Goal: Information Seeking & Learning: Learn about a topic

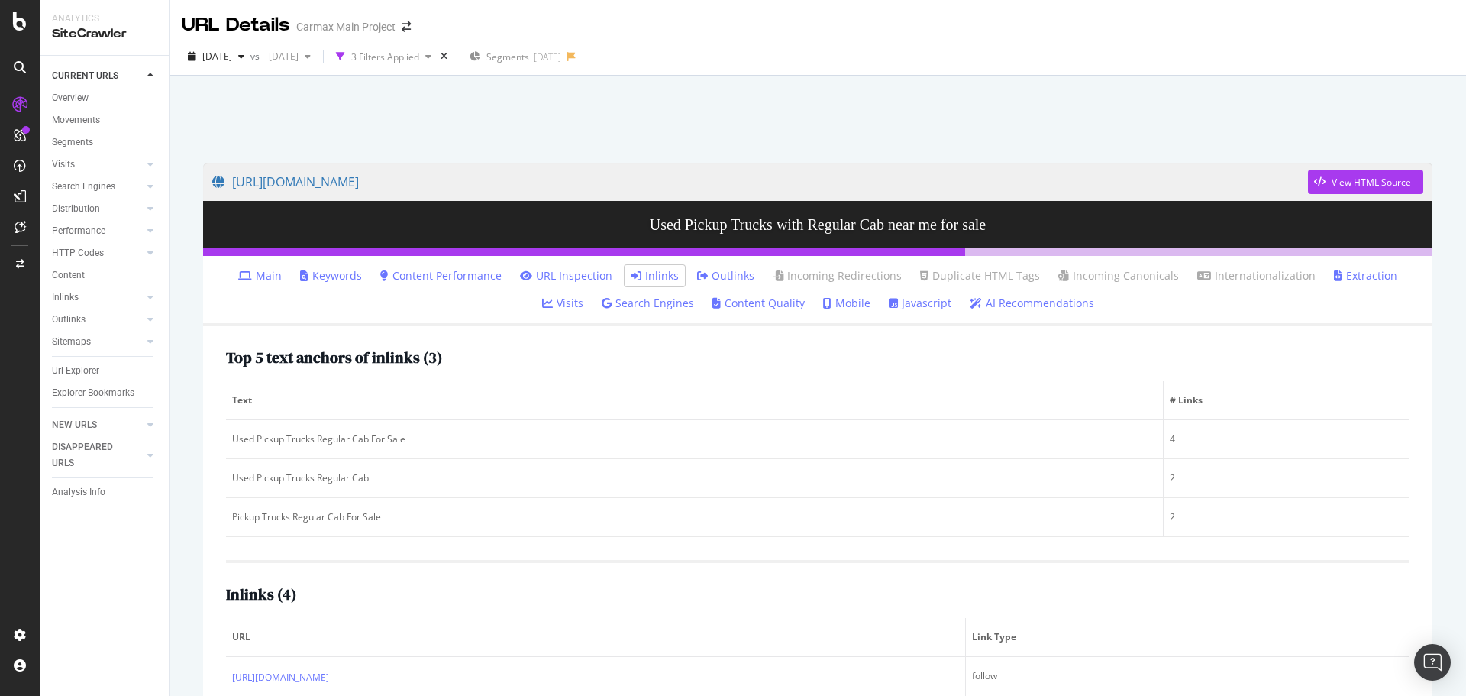
click at [101, 370] on link "Url Explorer" at bounding box center [105, 371] width 106 height 16
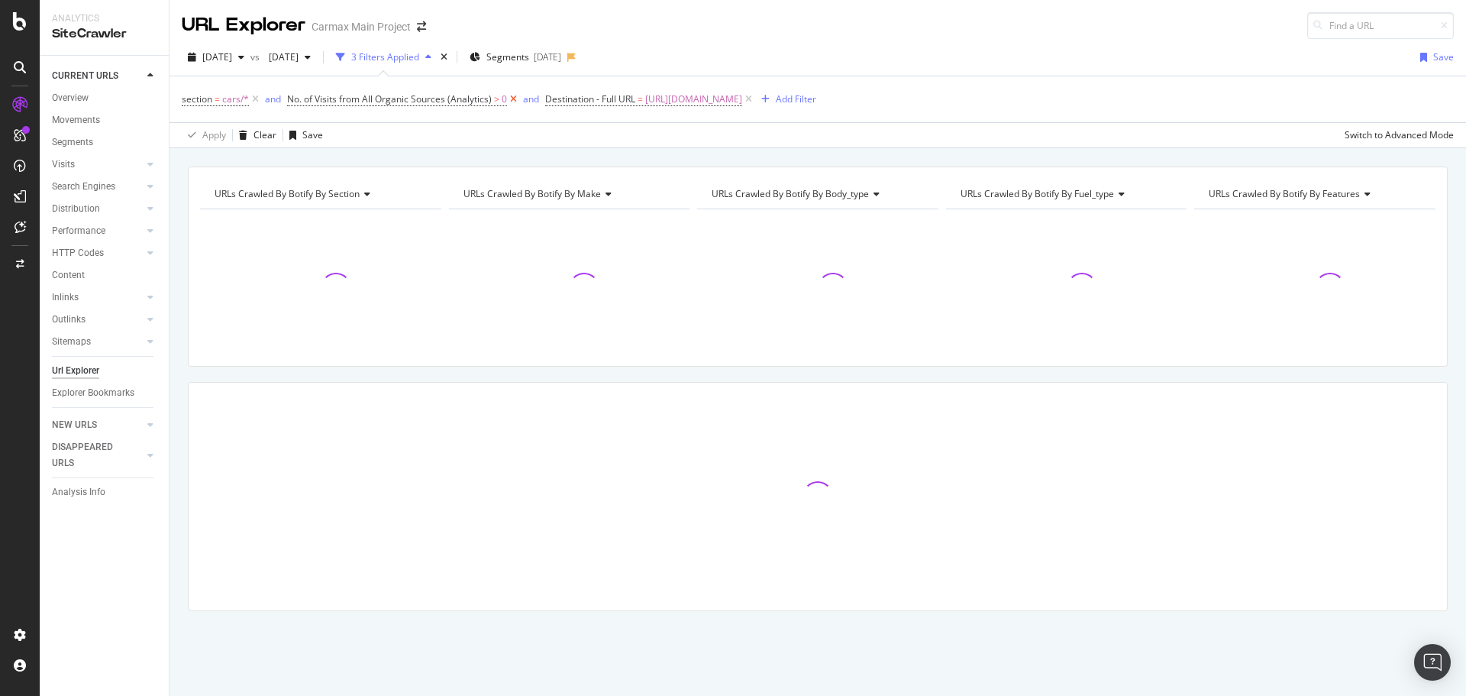
click at [512, 97] on icon at bounding box center [513, 99] width 13 height 15
click at [256, 96] on icon at bounding box center [255, 99] width 13 height 15
click at [379, 100] on span "[URL][DOMAIN_NAME]" at bounding box center [330, 99] width 97 height 21
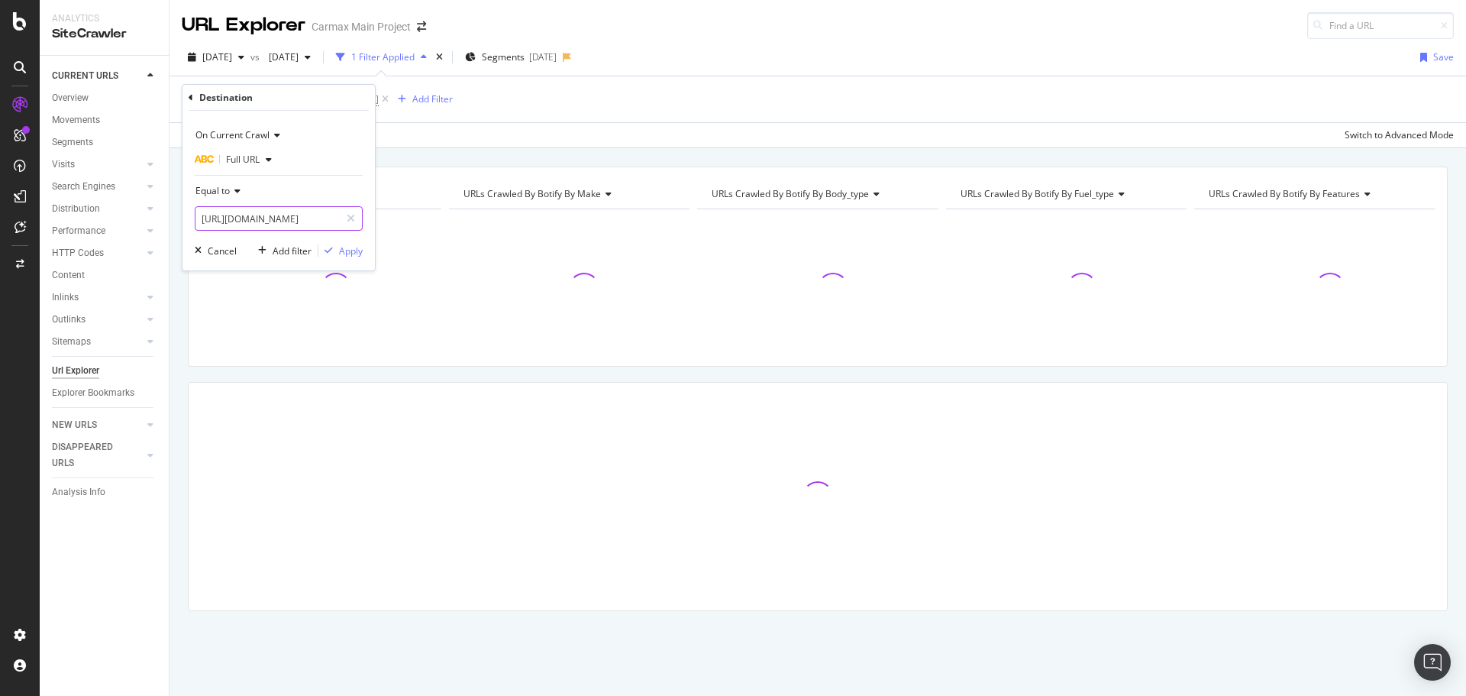
click at [322, 217] on input "[URL][DOMAIN_NAME]" at bounding box center [268, 218] width 144 height 24
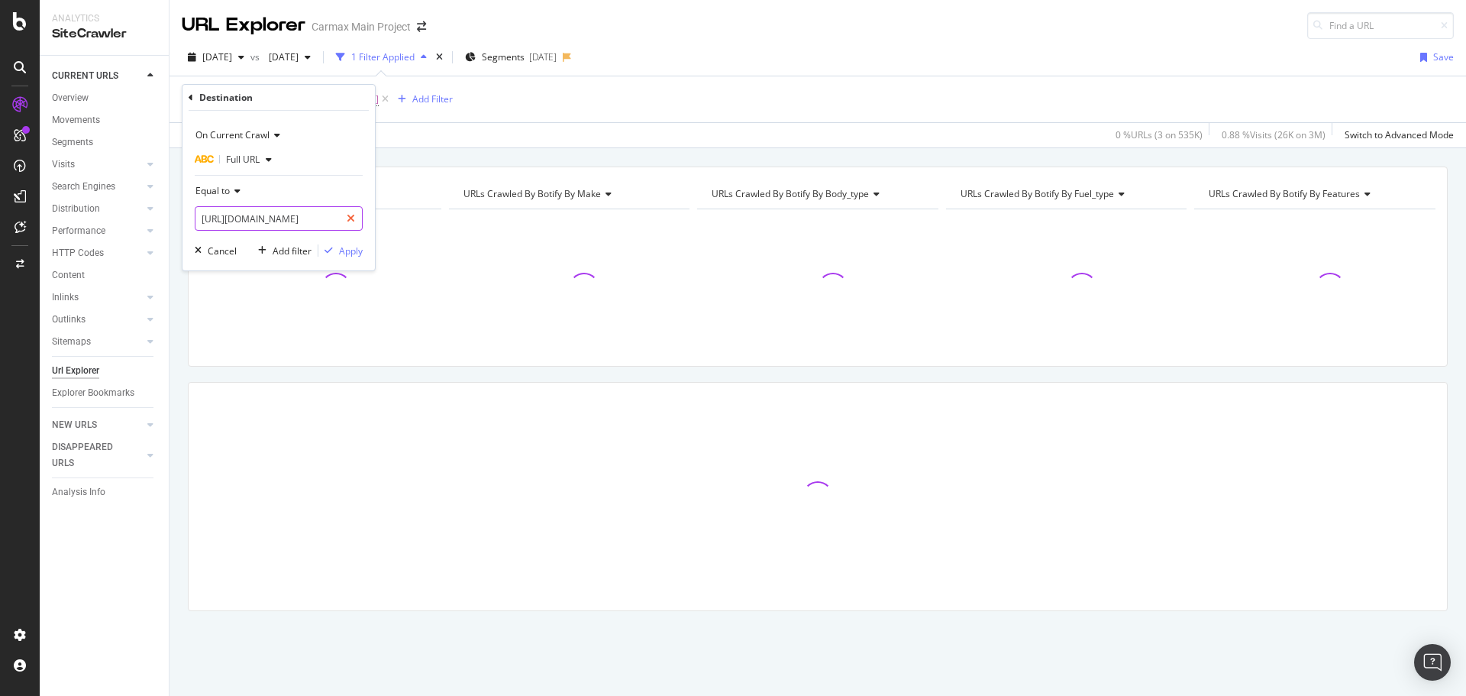
drag, startPoint x: 326, startPoint y: 220, endPoint x: 348, endPoint y: 221, distance: 21.4
click at [348, 221] on div "[URL][DOMAIN_NAME]" at bounding box center [279, 218] width 168 height 24
click at [310, 216] on input "[URL][DOMAIN_NAME]" at bounding box center [268, 218] width 144 height 24
drag, startPoint x: 335, startPoint y: 221, endPoint x: 226, endPoint y: 220, distance: 109.2
click at [226, 220] on input "[URL][DOMAIN_NAME]" at bounding box center [268, 218] width 144 height 24
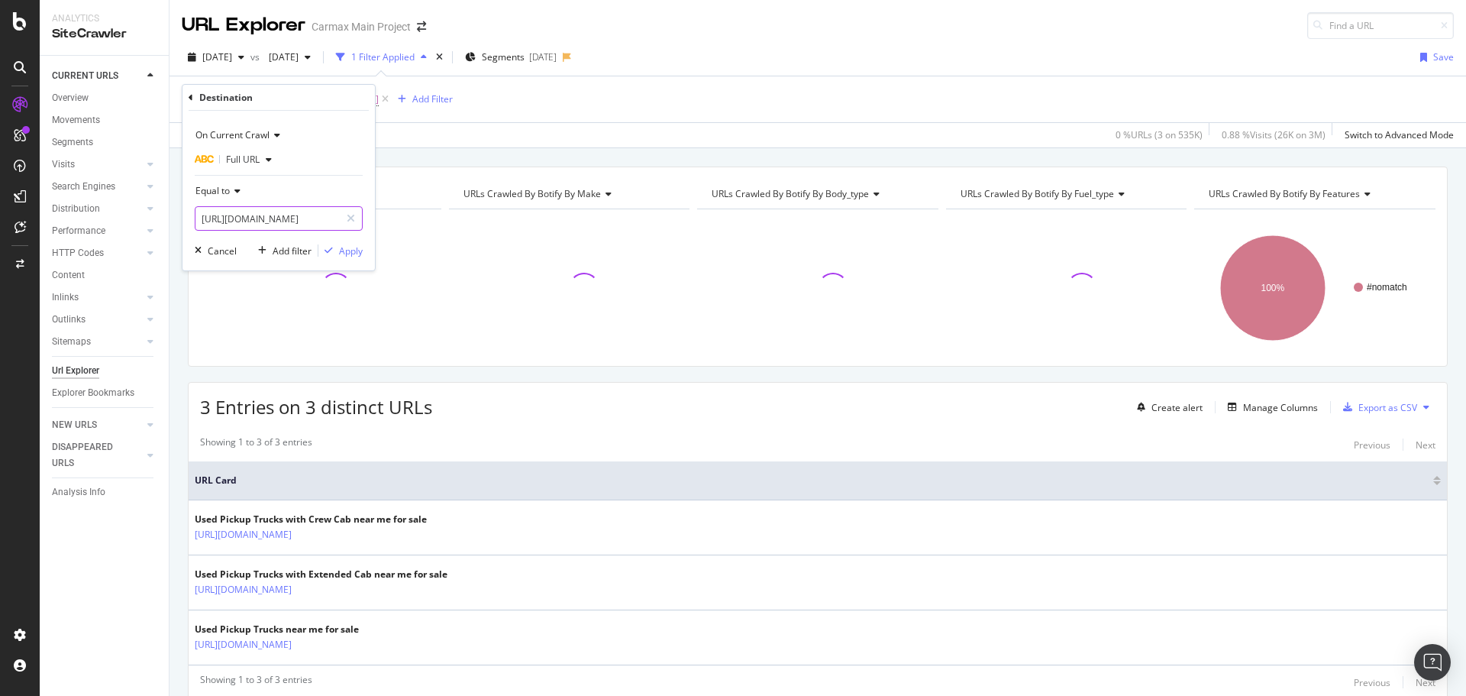
scroll to position [0, 105]
type input "[URL][DOMAIN_NAME]"
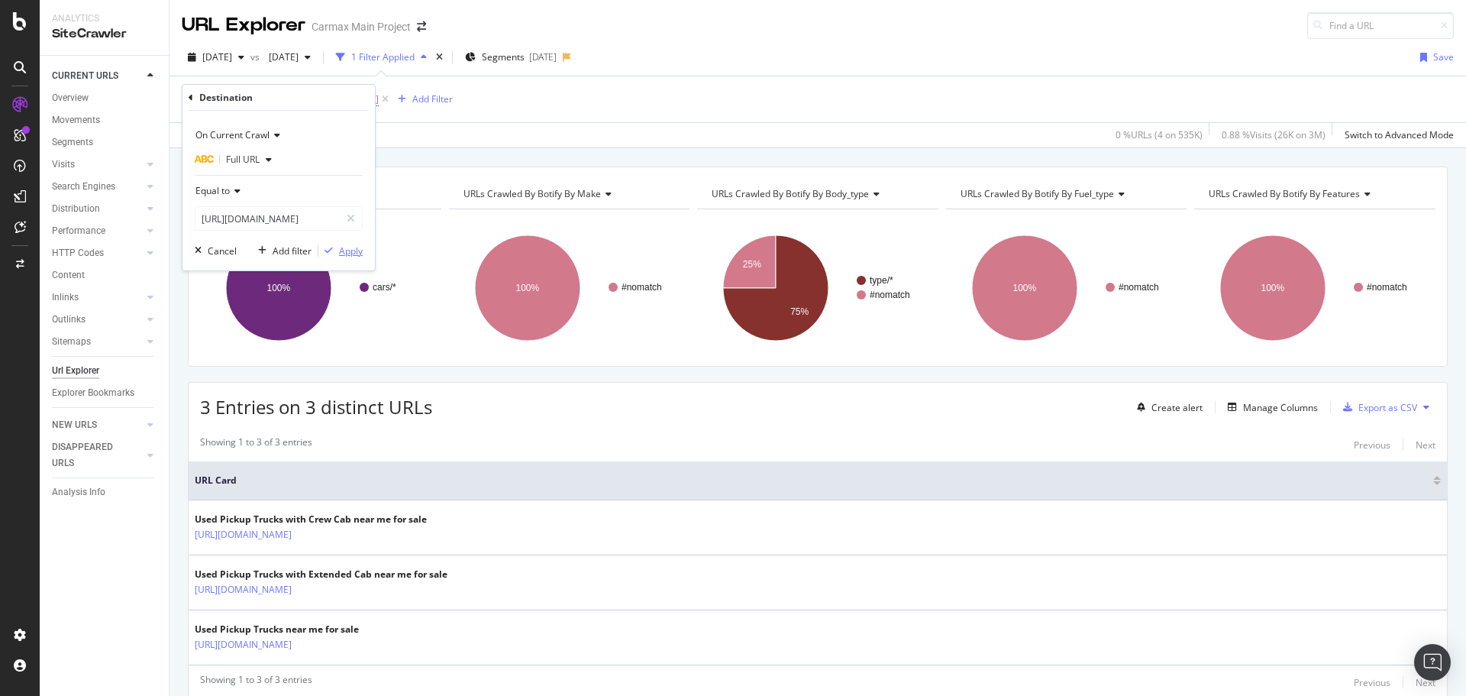
scroll to position [0, 0]
click at [352, 258] on button "Apply" at bounding box center [340, 250] width 44 height 15
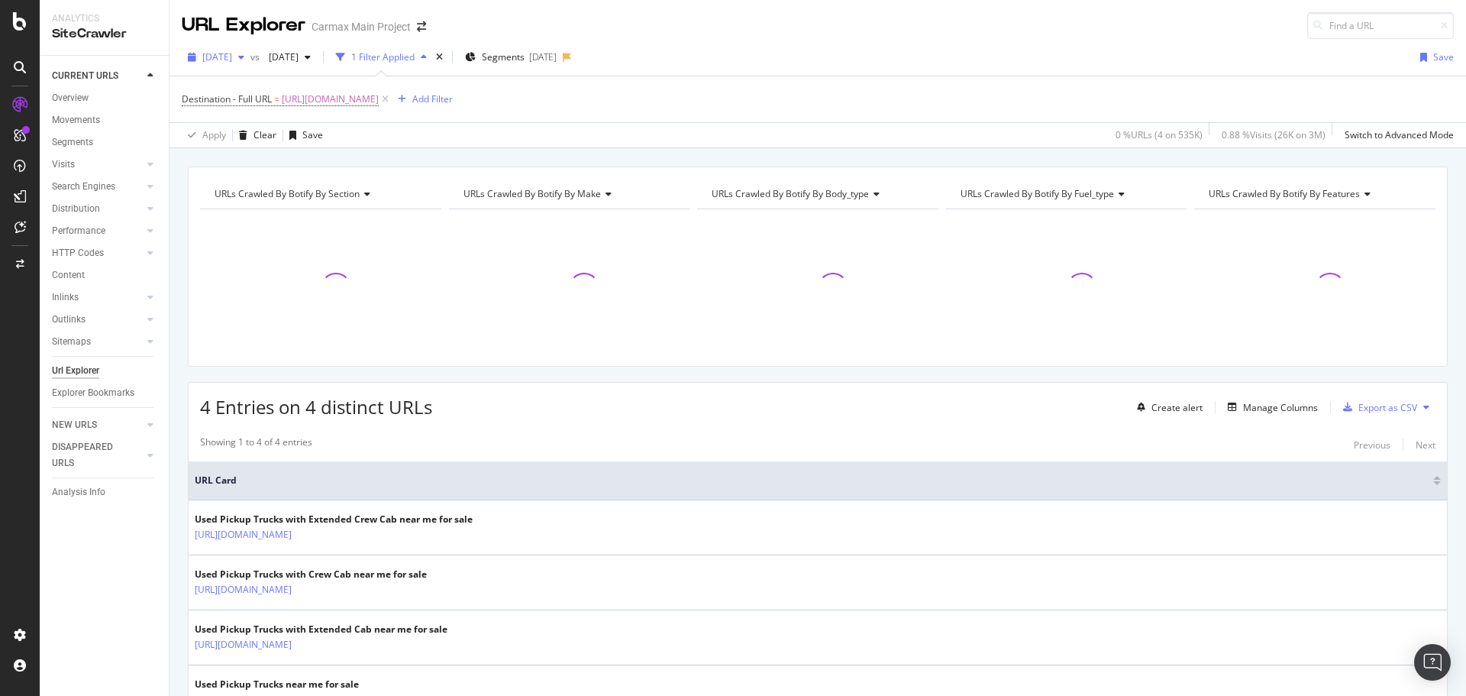
click at [232, 54] on span "[DATE]" at bounding box center [217, 56] width 30 height 13
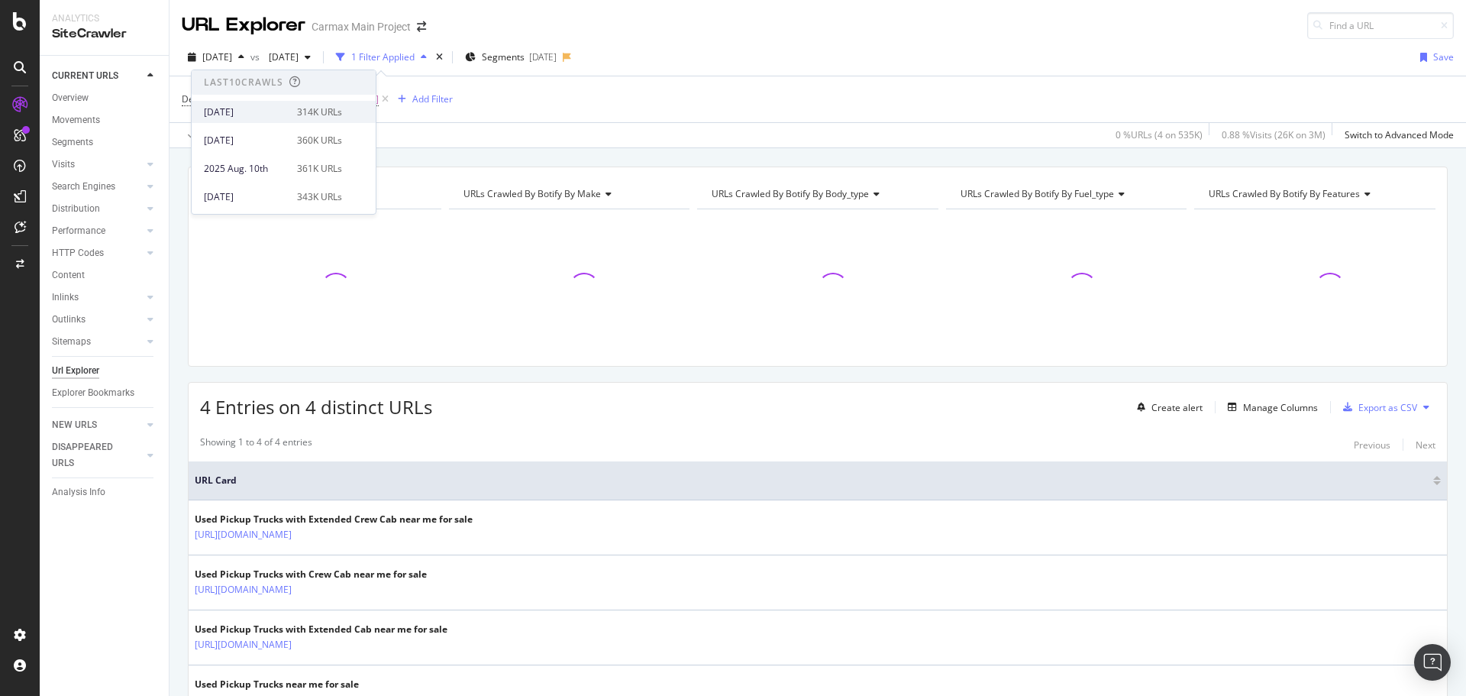
click at [282, 112] on div "[DATE]" at bounding box center [246, 112] width 84 height 14
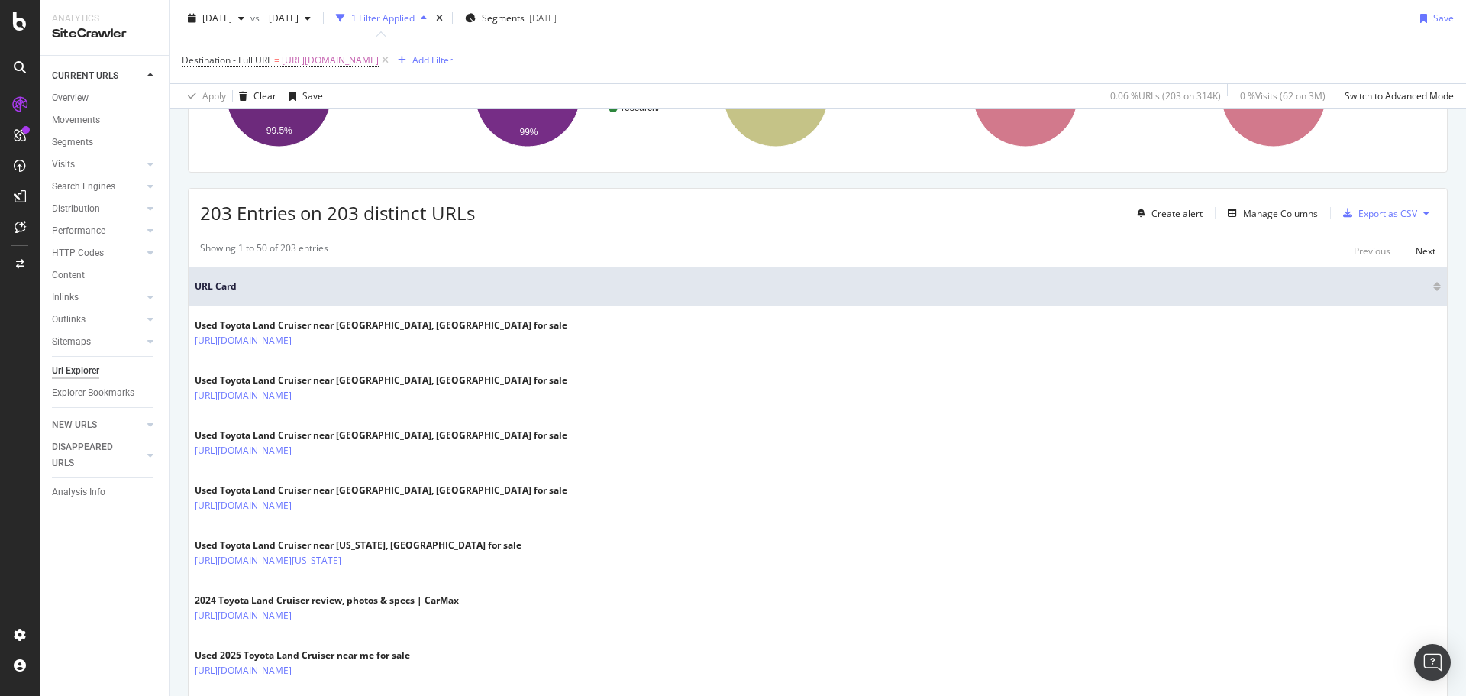
scroll to position [172, 0]
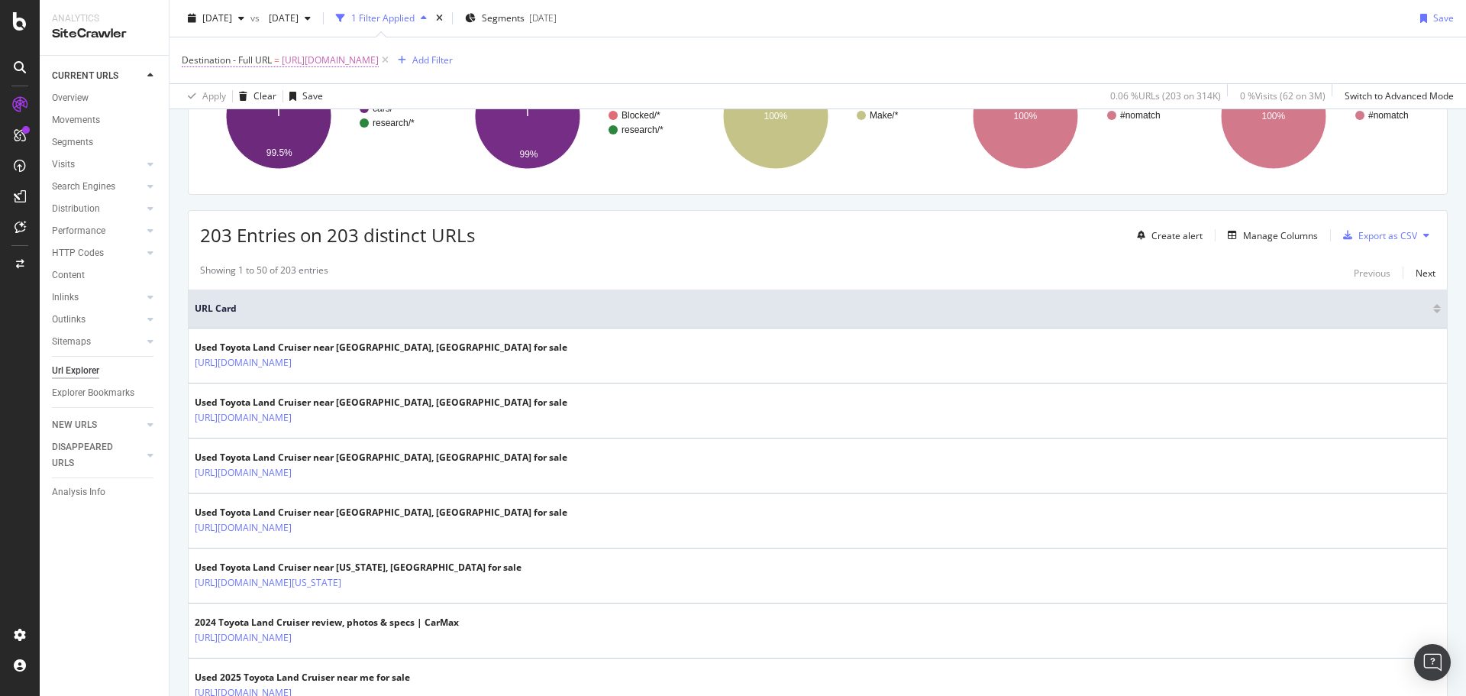
click at [262, 57] on span "Destination - Full URL" at bounding box center [227, 59] width 90 height 13
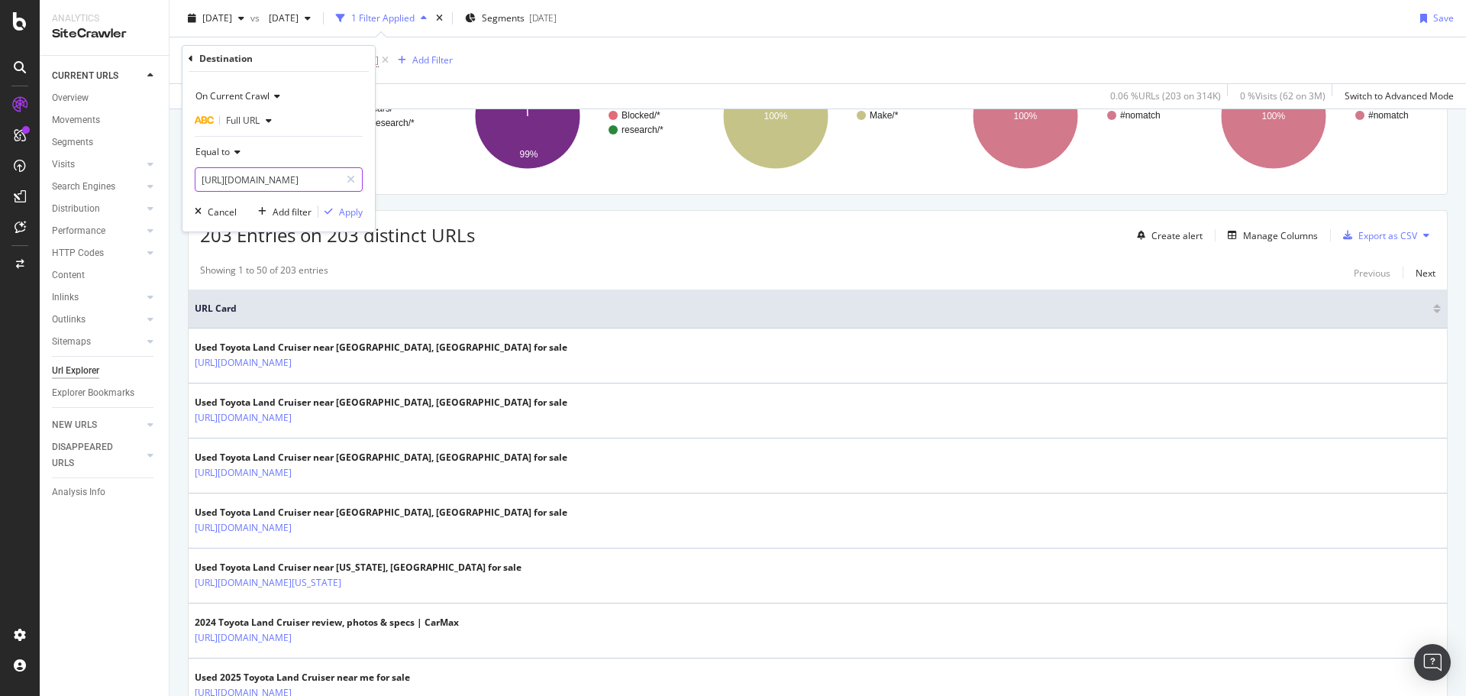
click at [324, 176] on input "[URL][DOMAIN_NAME]" at bounding box center [268, 179] width 144 height 24
click at [224, 204] on button "Cancel" at bounding box center [213, 211] width 48 height 15
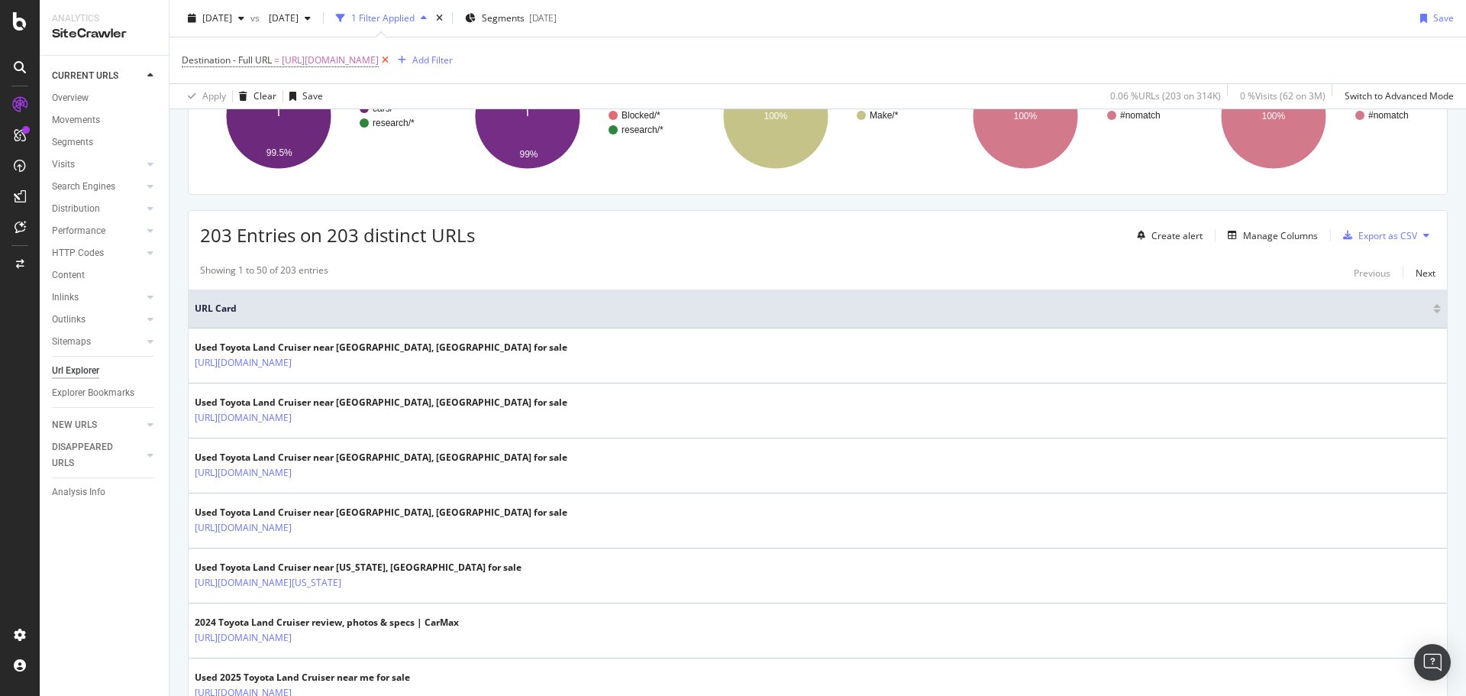
click at [392, 60] on icon at bounding box center [385, 60] width 13 height 15
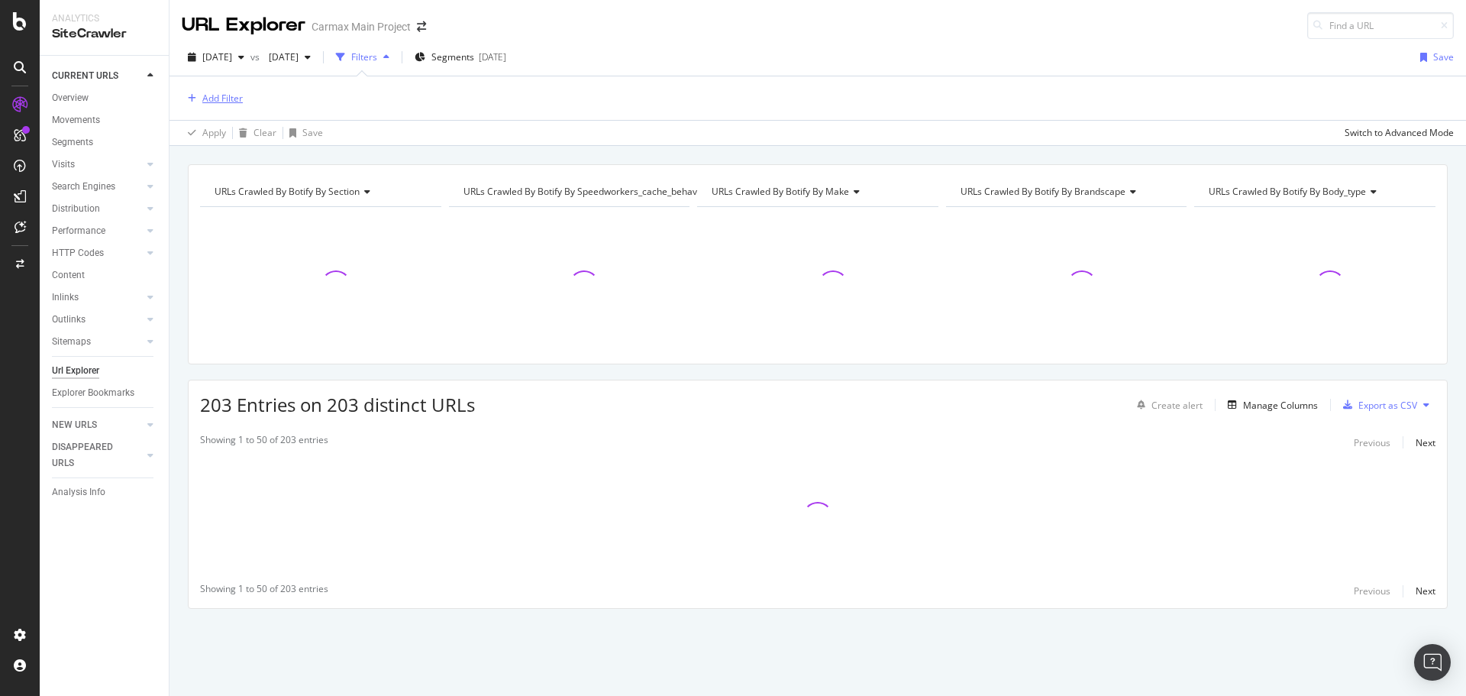
click at [229, 98] on div "Add Filter" at bounding box center [222, 98] width 40 height 13
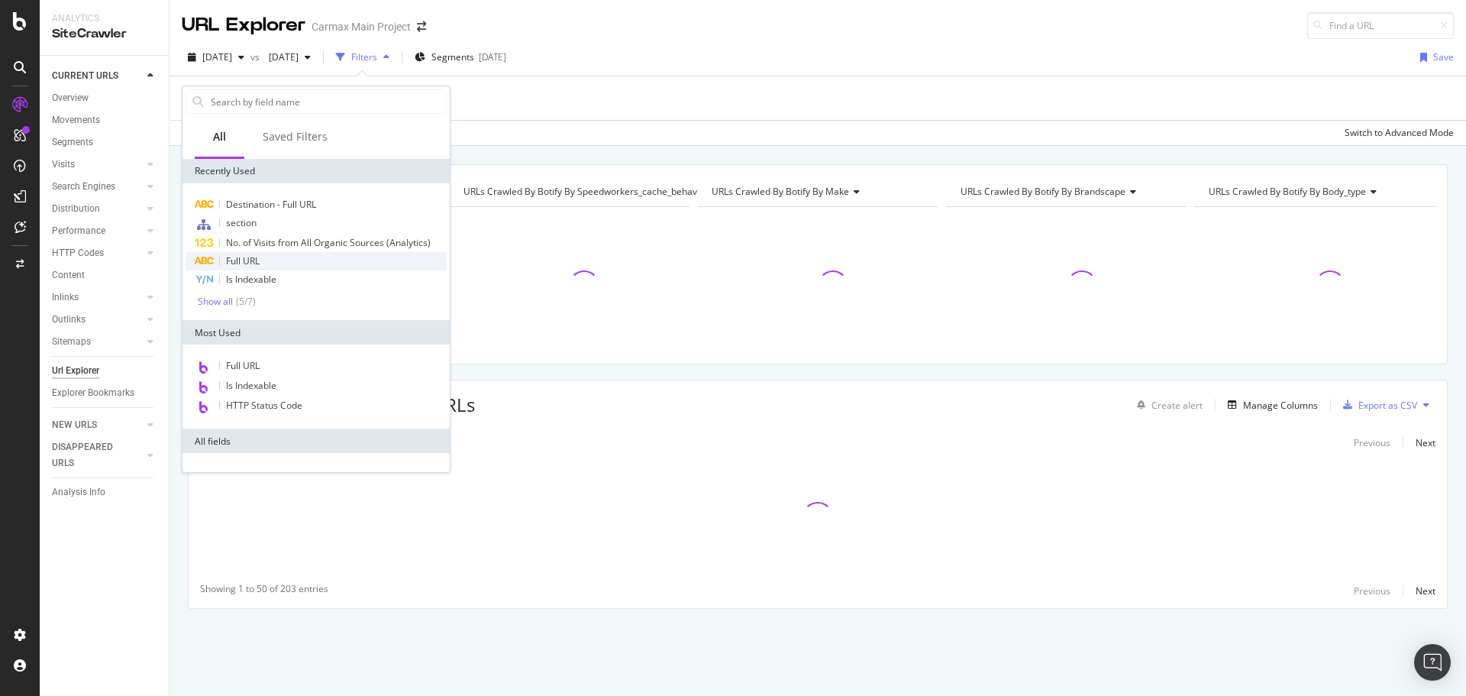
click at [255, 257] on span "Full URL" at bounding box center [243, 260] width 34 height 13
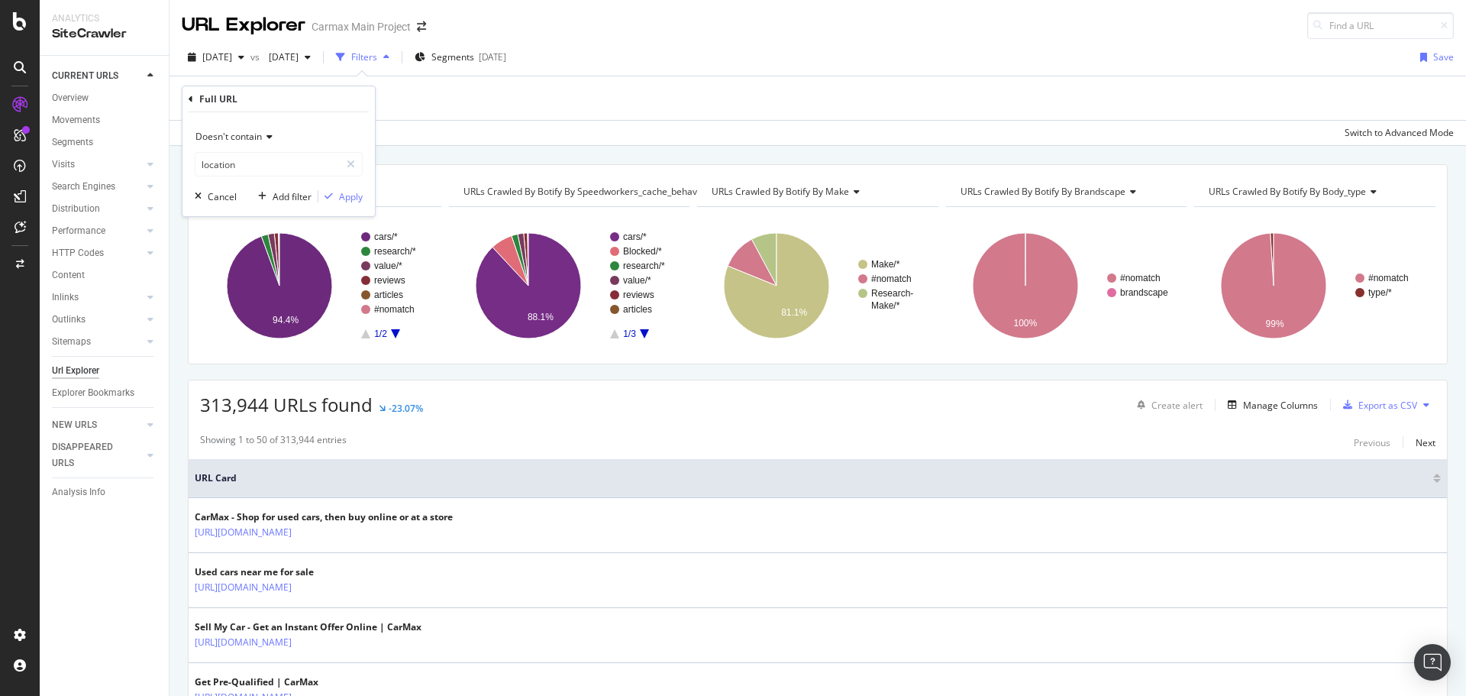
click at [269, 138] on icon at bounding box center [267, 136] width 11 height 9
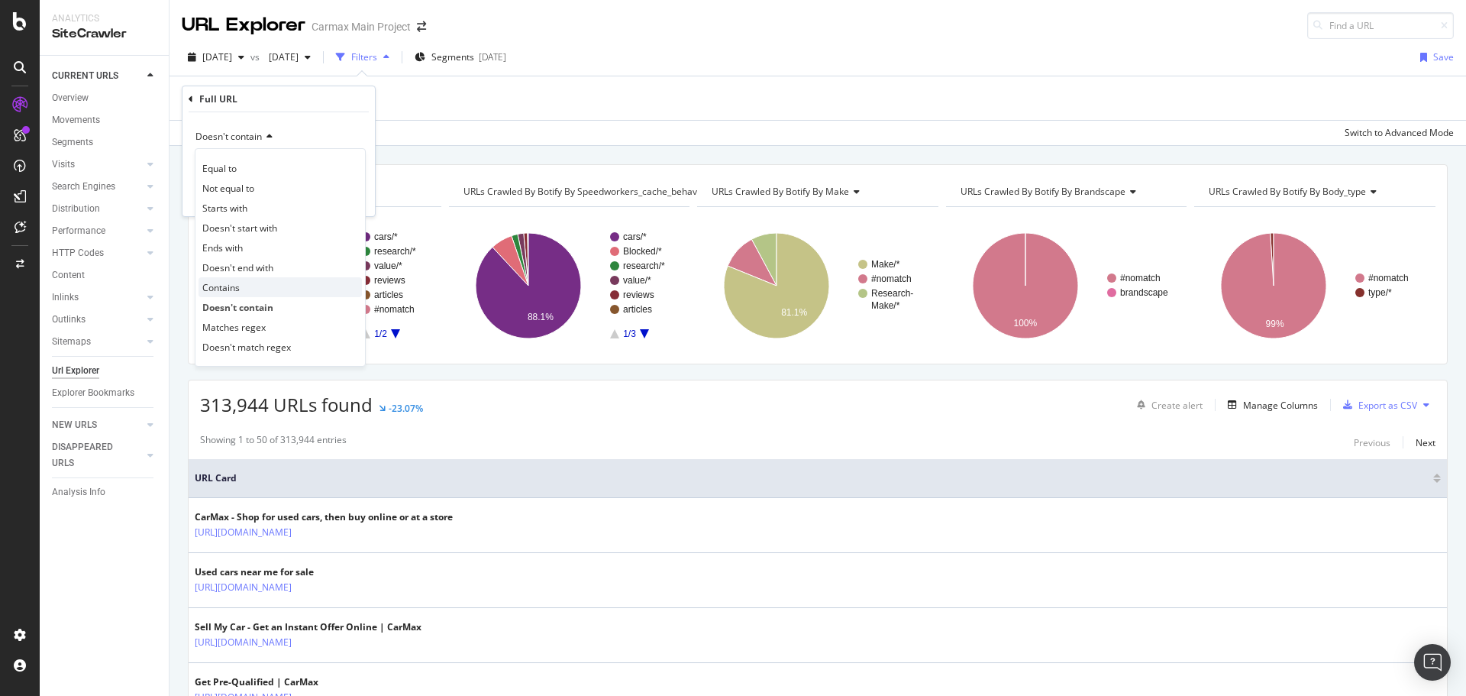
click at [237, 284] on span "Contains" at bounding box center [220, 287] width 37 height 13
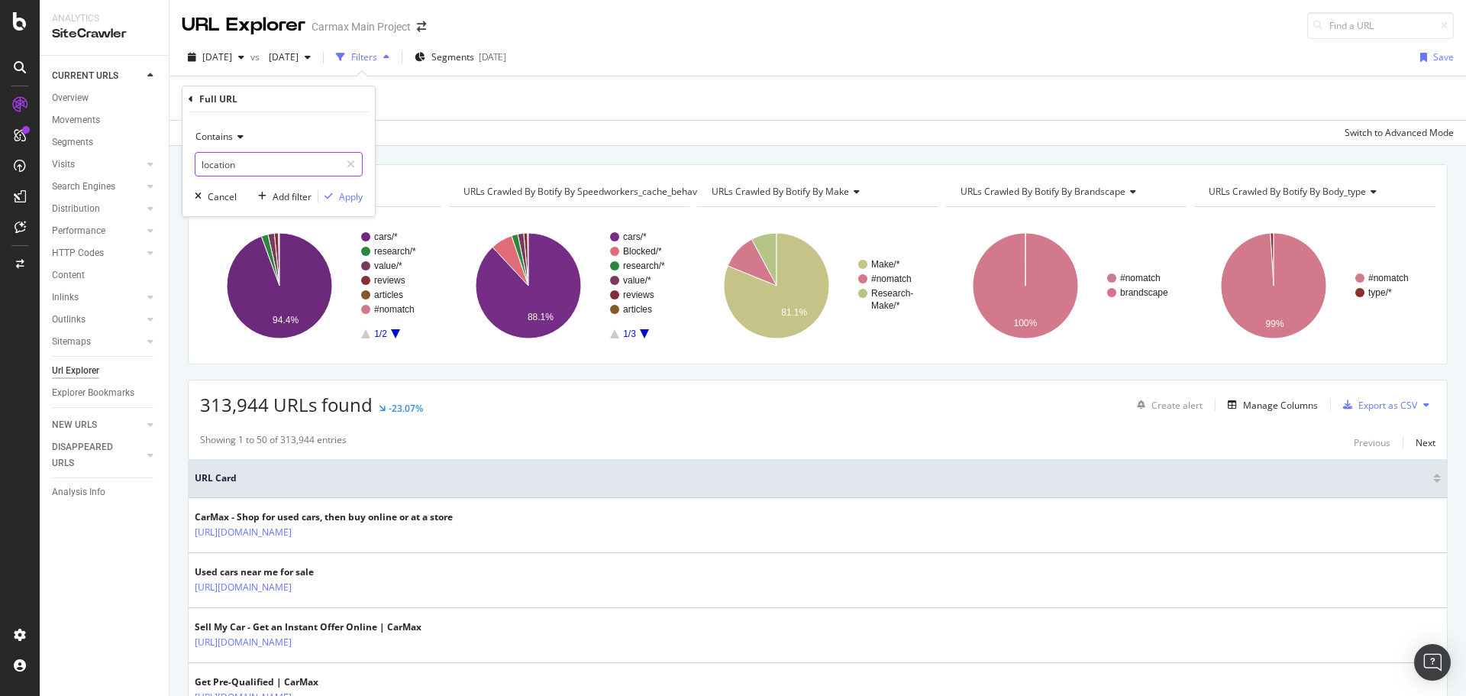
click at [257, 163] on input "location" at bounding box center [268, 164] width 144 height 24
type input "cars/toyota/land-crusier/2024"
click at [354, 196] on div "Apply" at bounding box center [351, 196] width 24 height 13
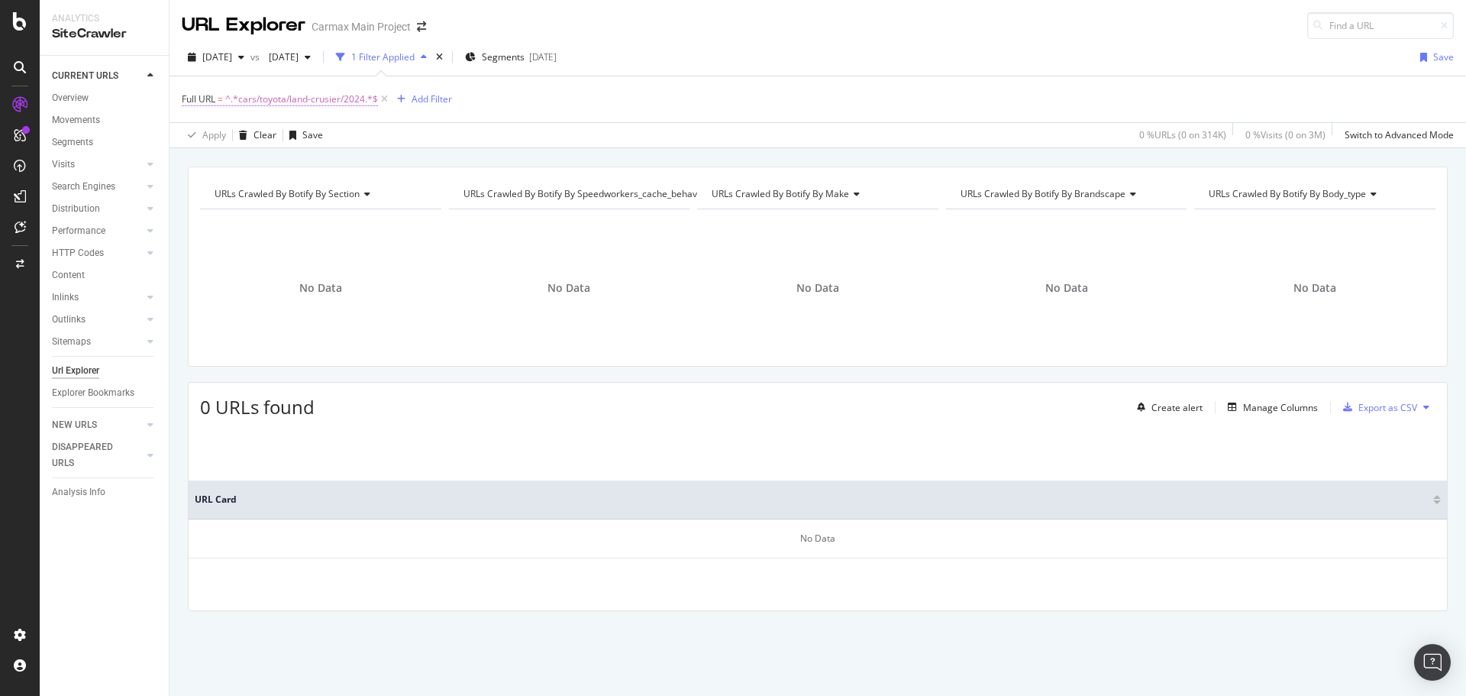
click at [318, 99] on span "^.*cars/toyota/land-crusier/2024.*$" at bounding box center [301, 99] width 153 height 21
click at [294, 157] on input "cars/toyota/land-crusier/2024" at bounding box center [268, 162] width 144 height 24
paste input "/cars/toyota/land-cruis"
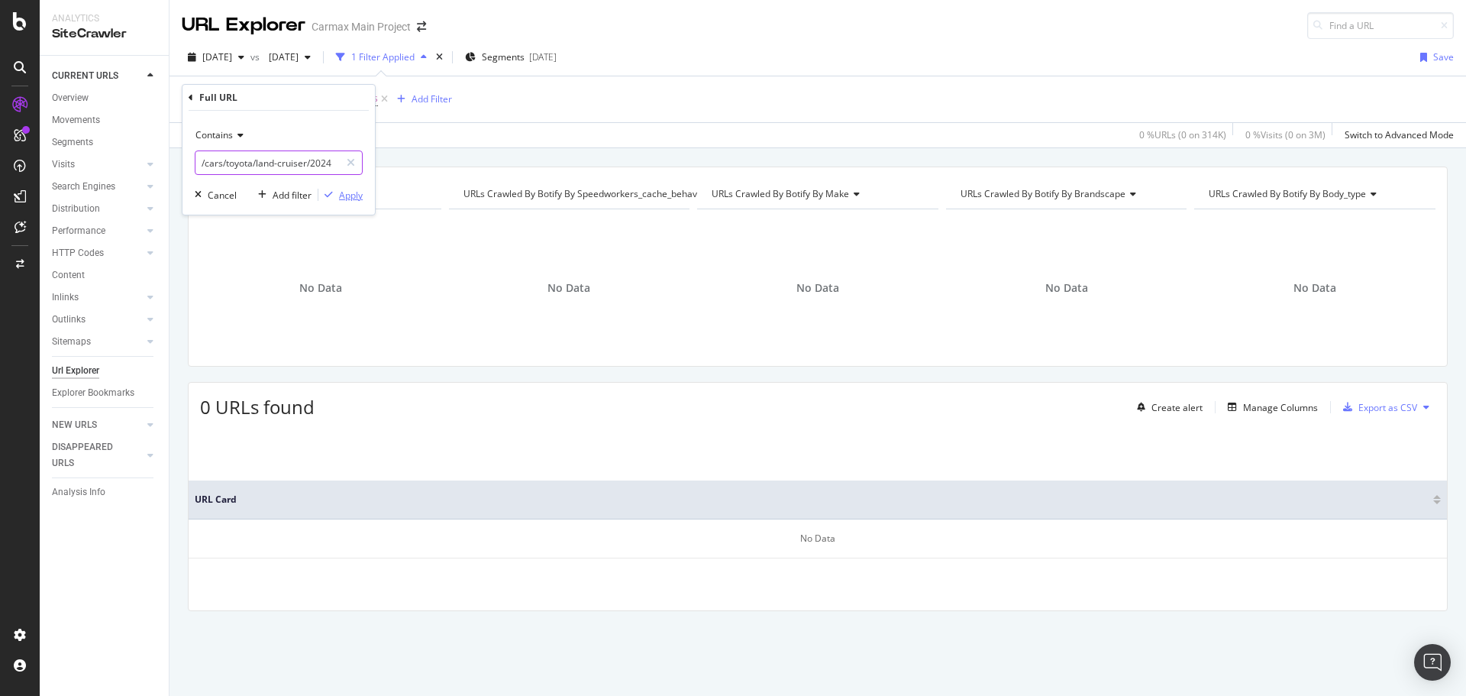
type input "/cars/toyota/land-cruiser/2024"
click at [342, 196] on div "Apply" at bounding box center [351, 195] width 24 height 13
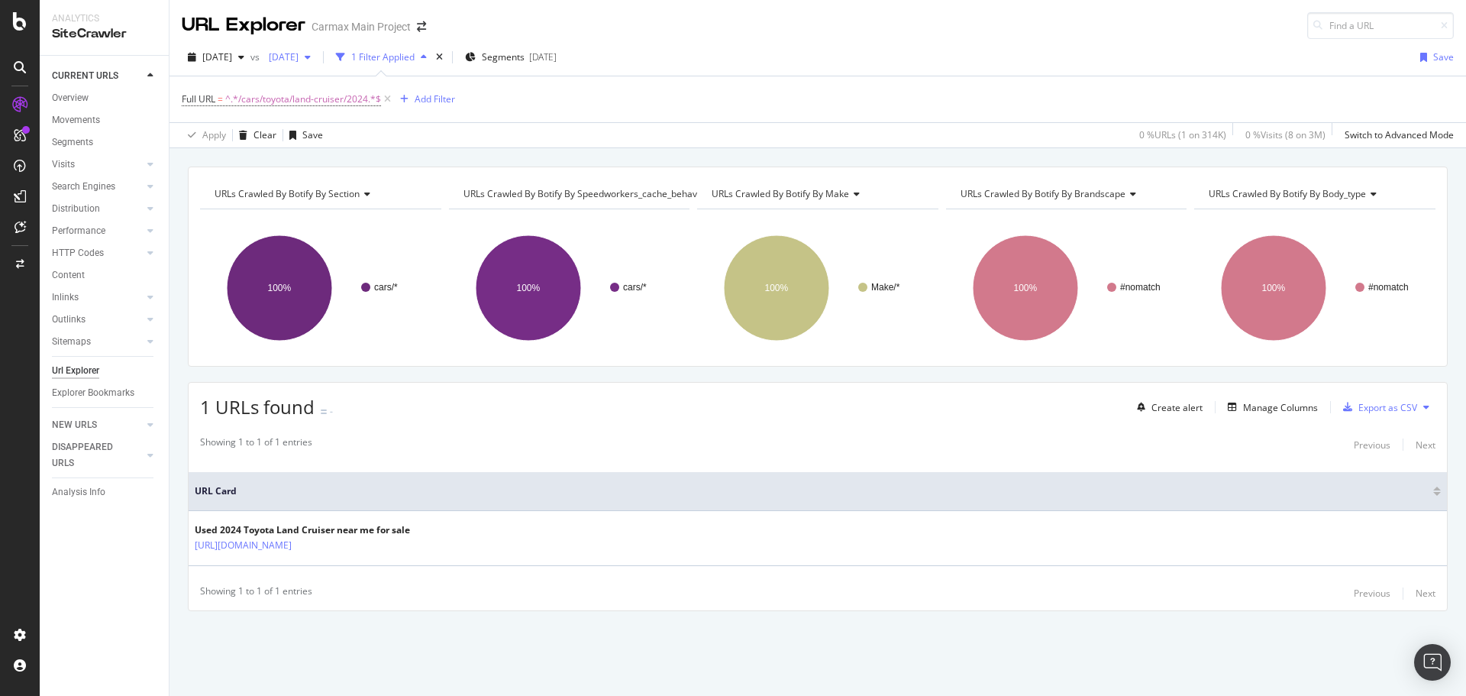
click at [299, 55] on span "[DATE]" at bounding box center [281, 56] width 36 height 13
click at [362, 129] on div "[DATE]" at bounding box center [340, 133] width 84 height 14
click at [1280, 407] on div "Manage Columns" at bounding box center [1280, 407] width 75 height 13
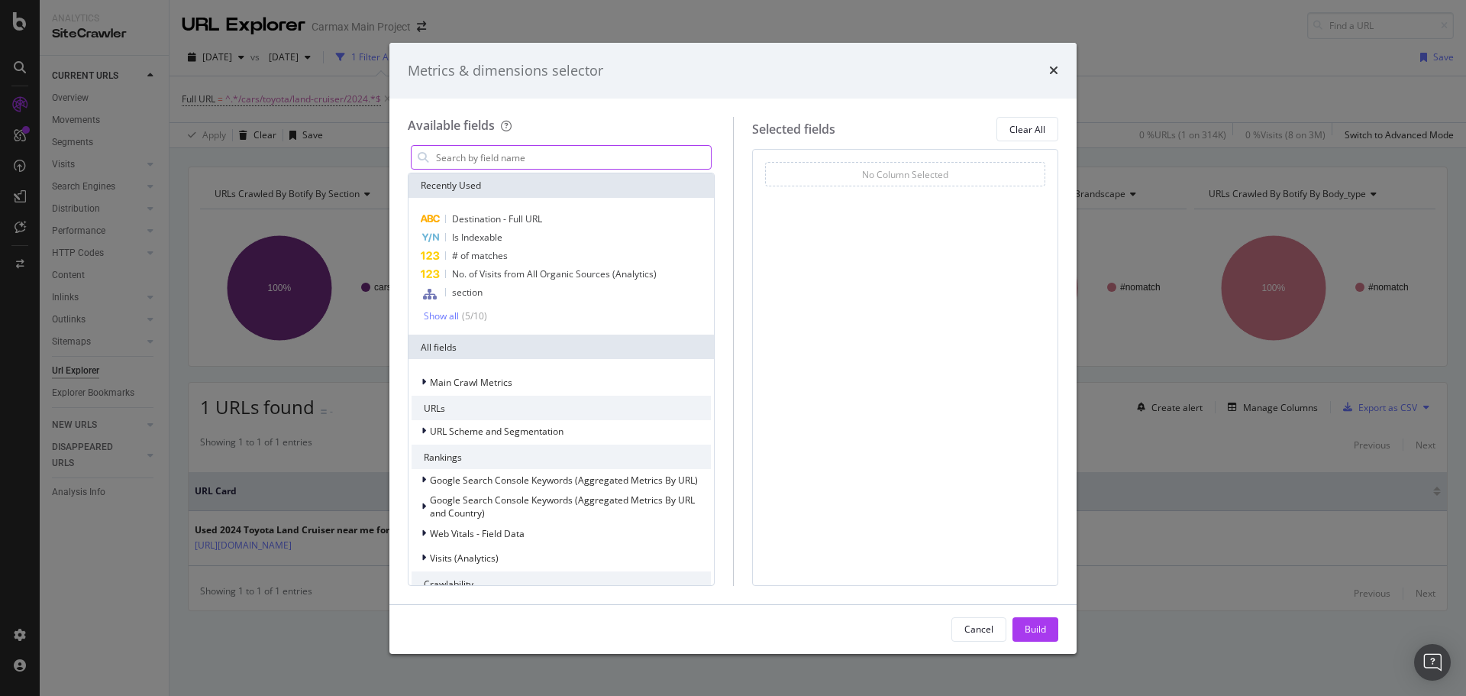
click at [503, 158] on input "modal" at bounding box center [573, 157] width 276 height 23
click at [451, 312] on div "Show all" at bounding box center [441, 316] width 35 height 11
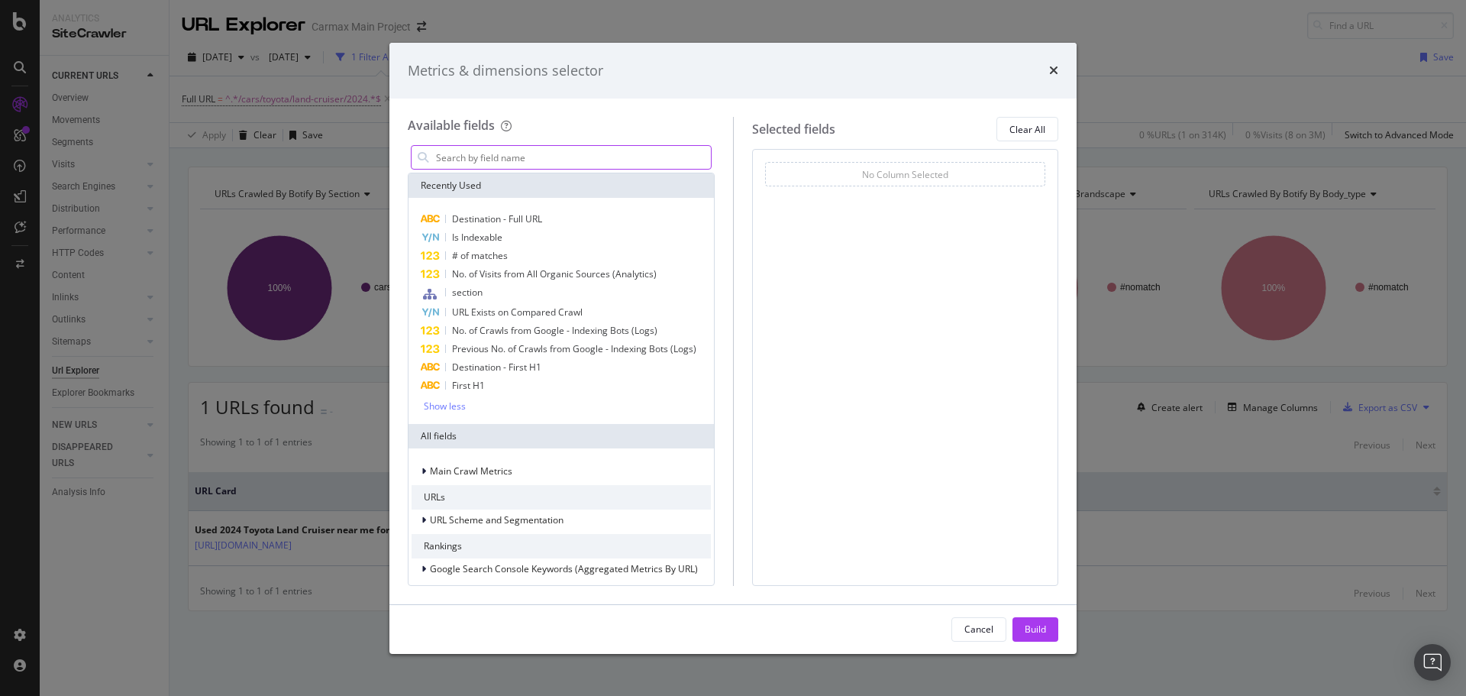
click at [504, 154] on input "modal" at bounding box center [573, 157] width 276 height 23
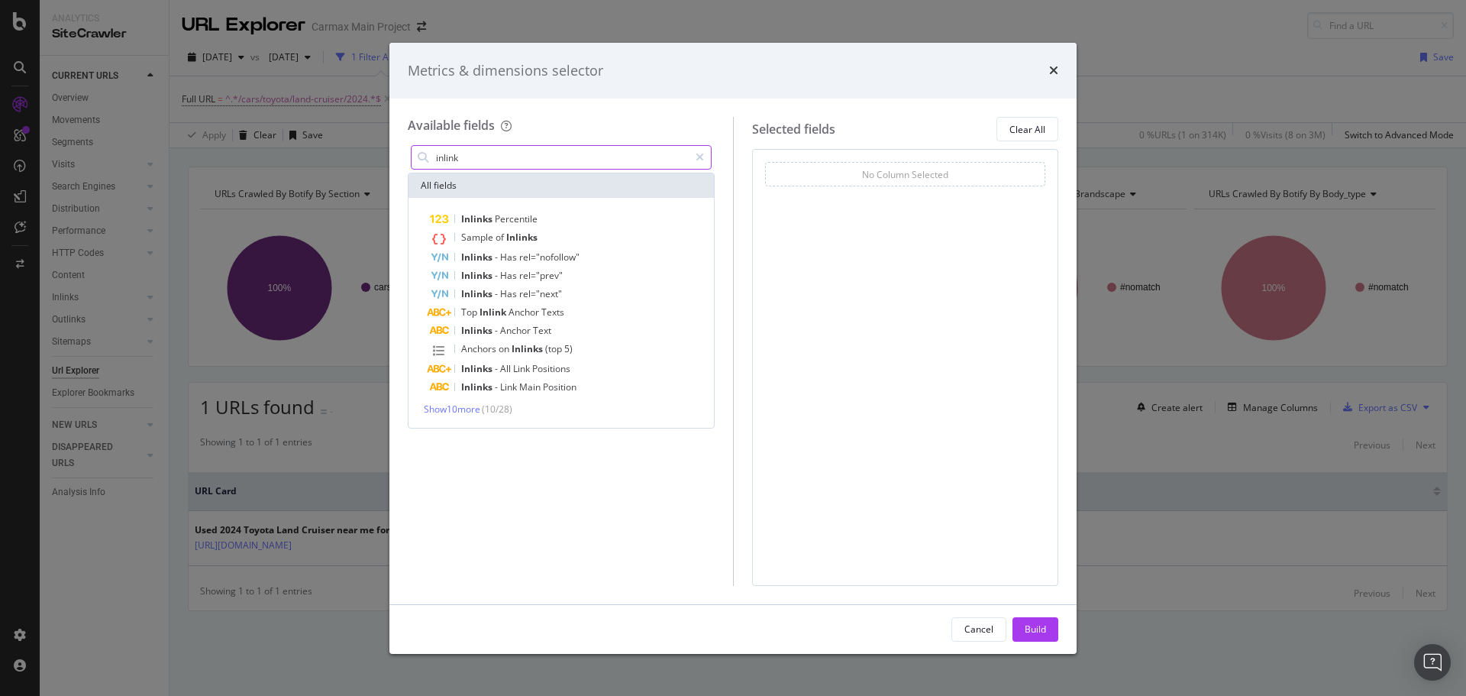
click at [478, 156] on input "inlink" at bounding box center [562, 157] width 254 height 23
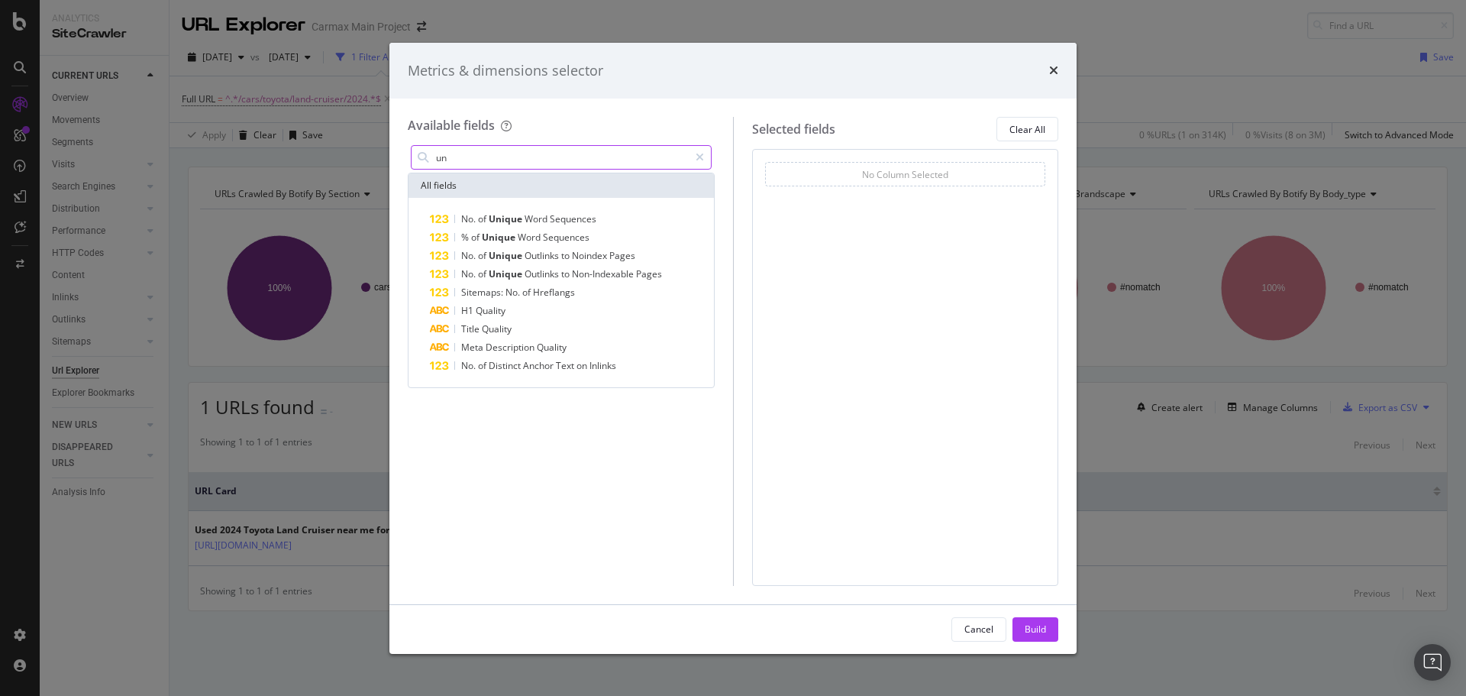
type input "u"
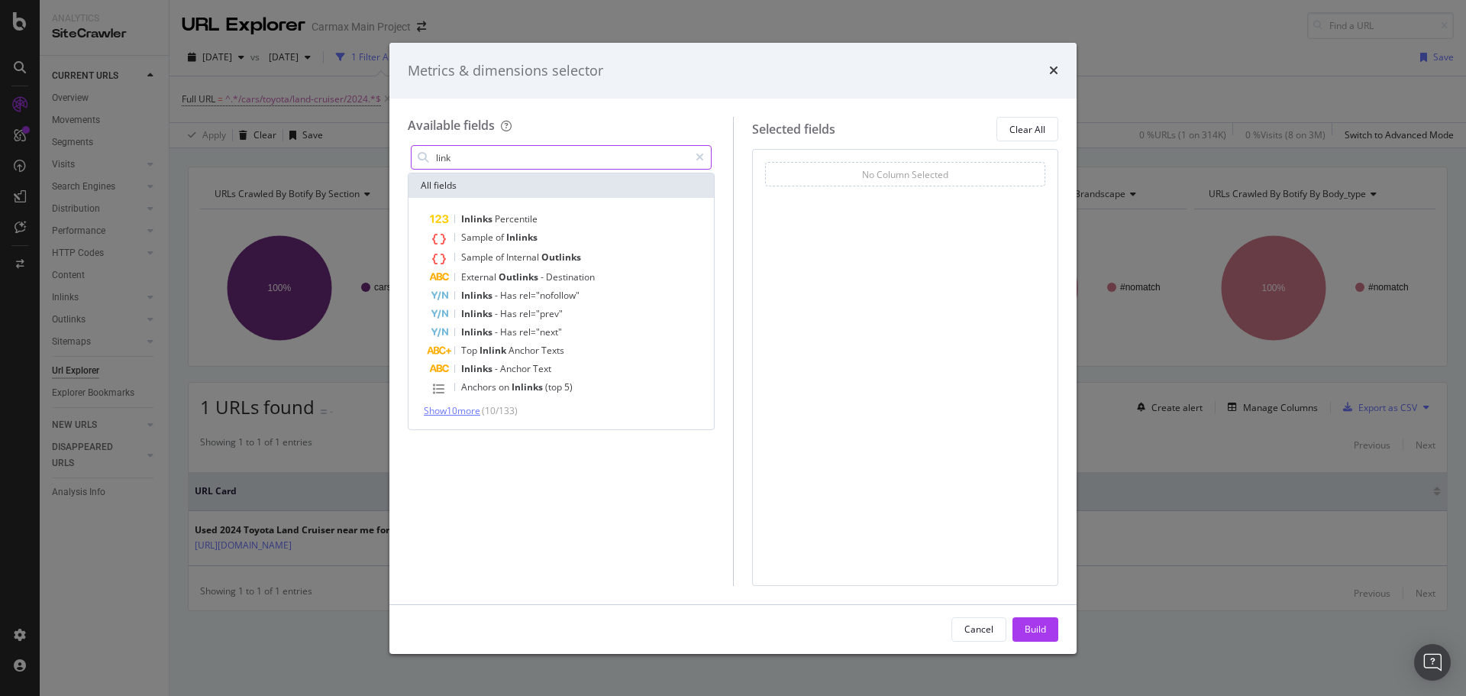
type input "link"
click at [465, 408] on span "Show 10 more" at bounding box center [452, 410] width 57 height 13
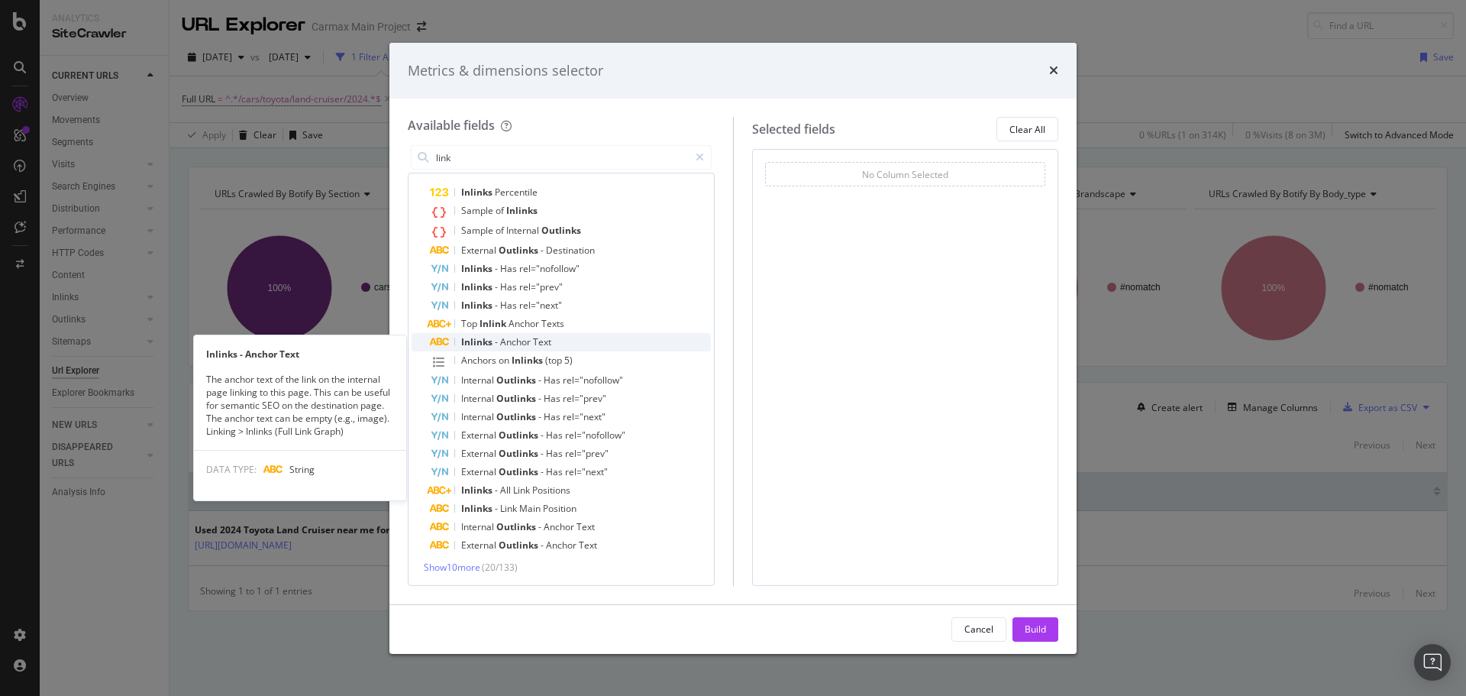
scroll to position [27, 0]
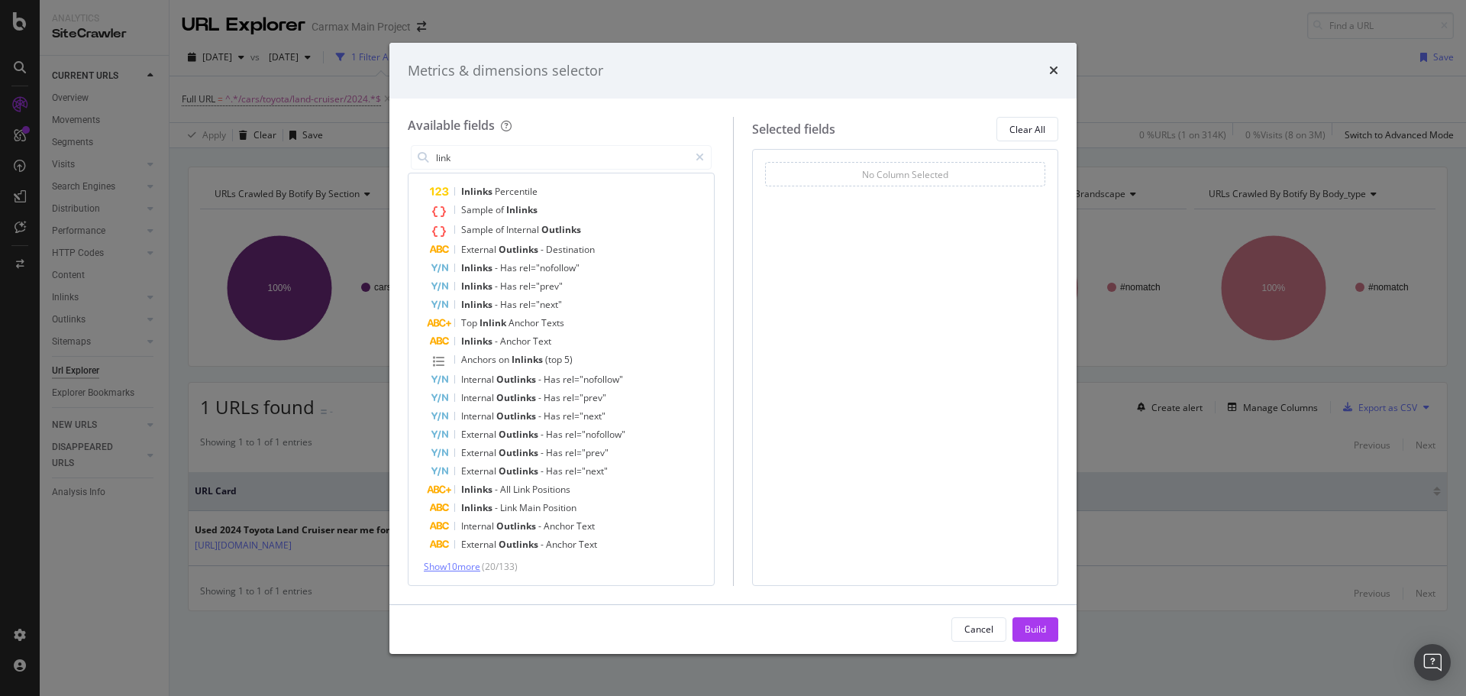
click at [464, 561] on span "Show 10 more" at bounding box center [452, 566] width 57 height 13
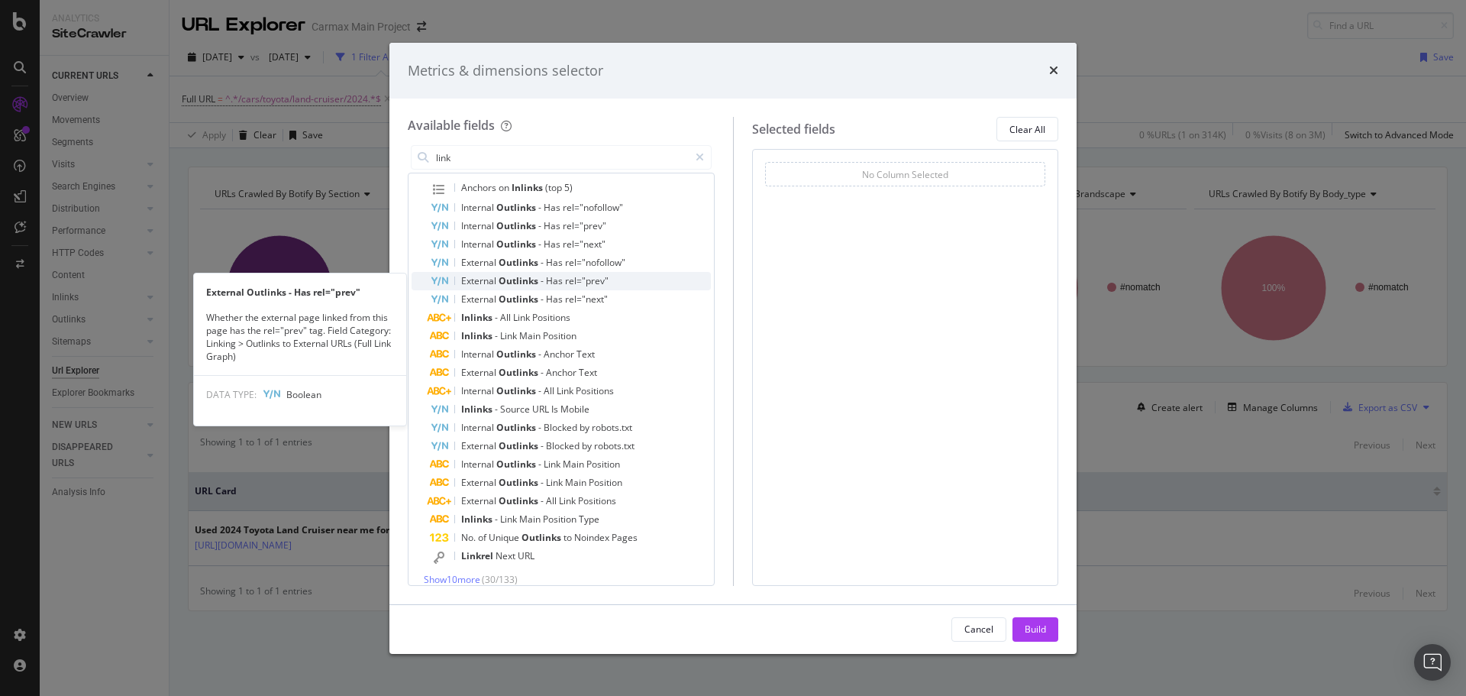
scroll to position [212, 0]
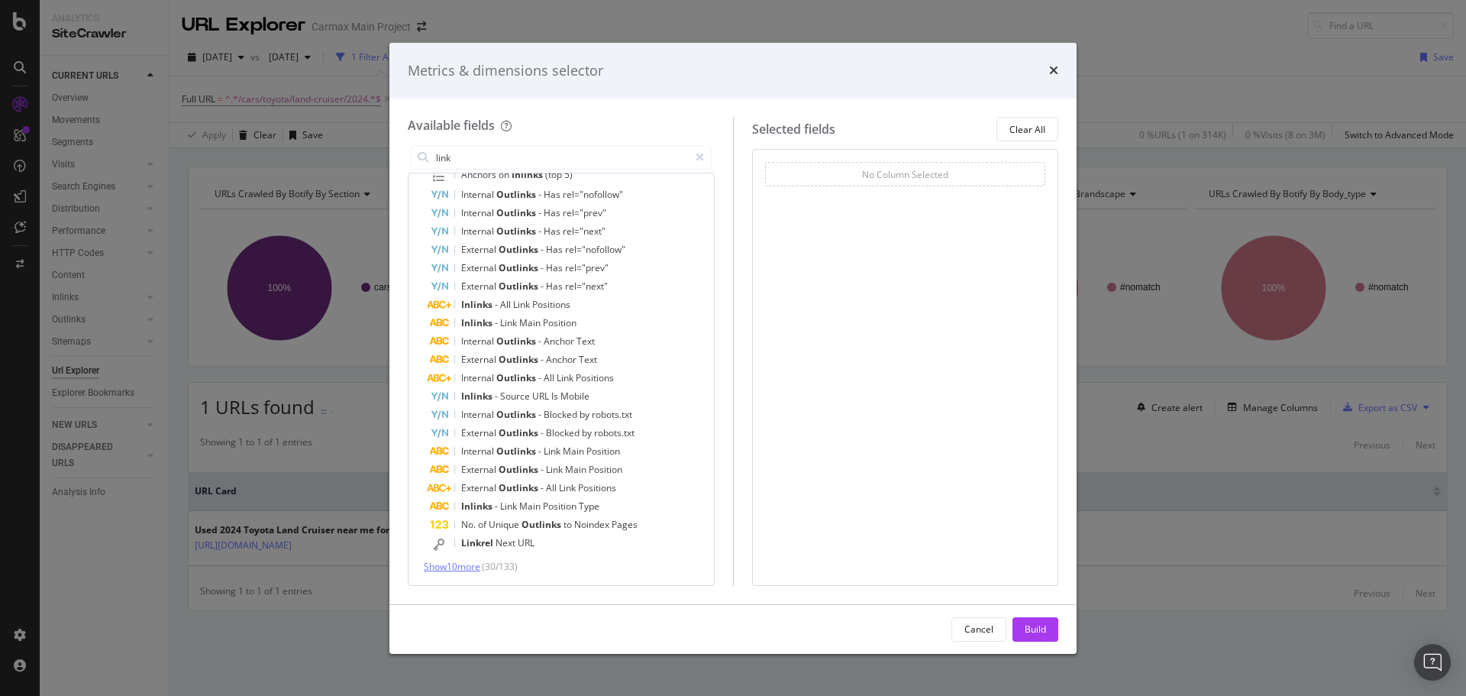
click at [465, 572] on span "Show 10 more" at bounding box center [452, 566] width 57 height 13
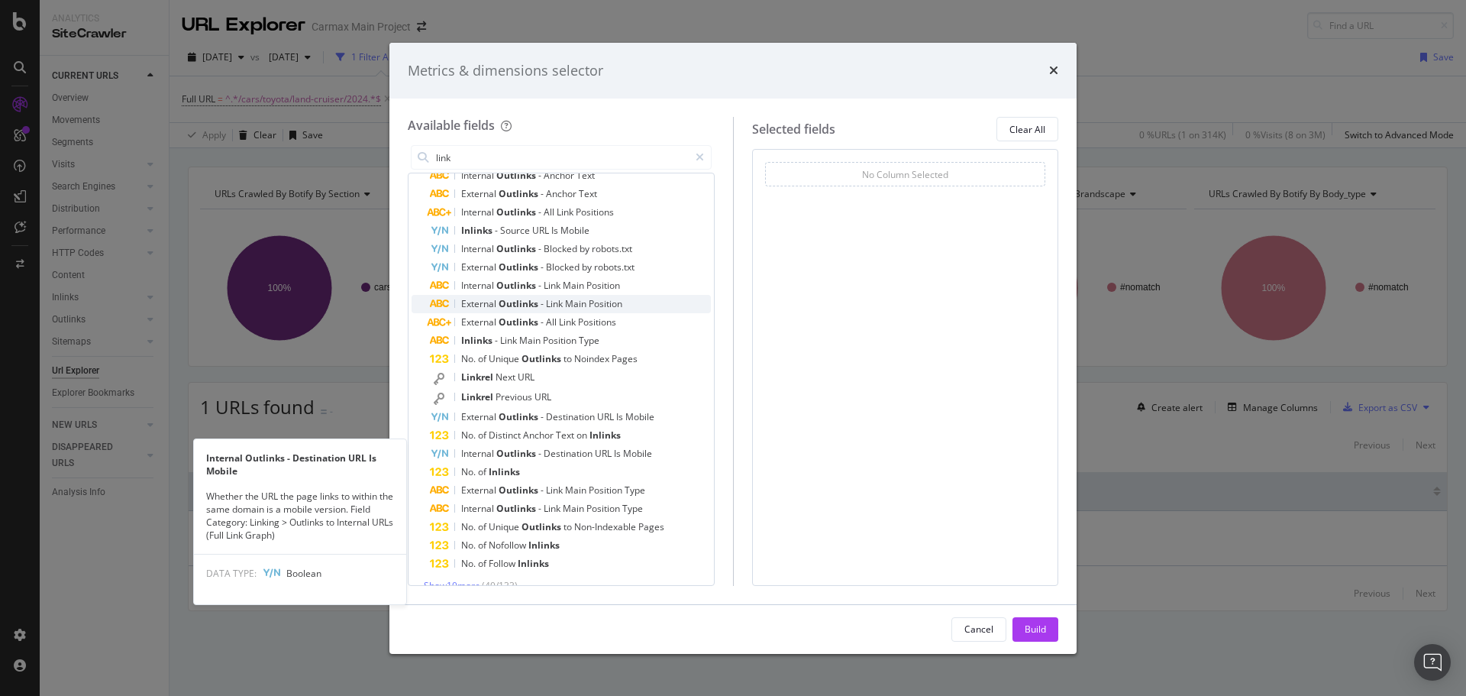
scroll to position [397, 0]
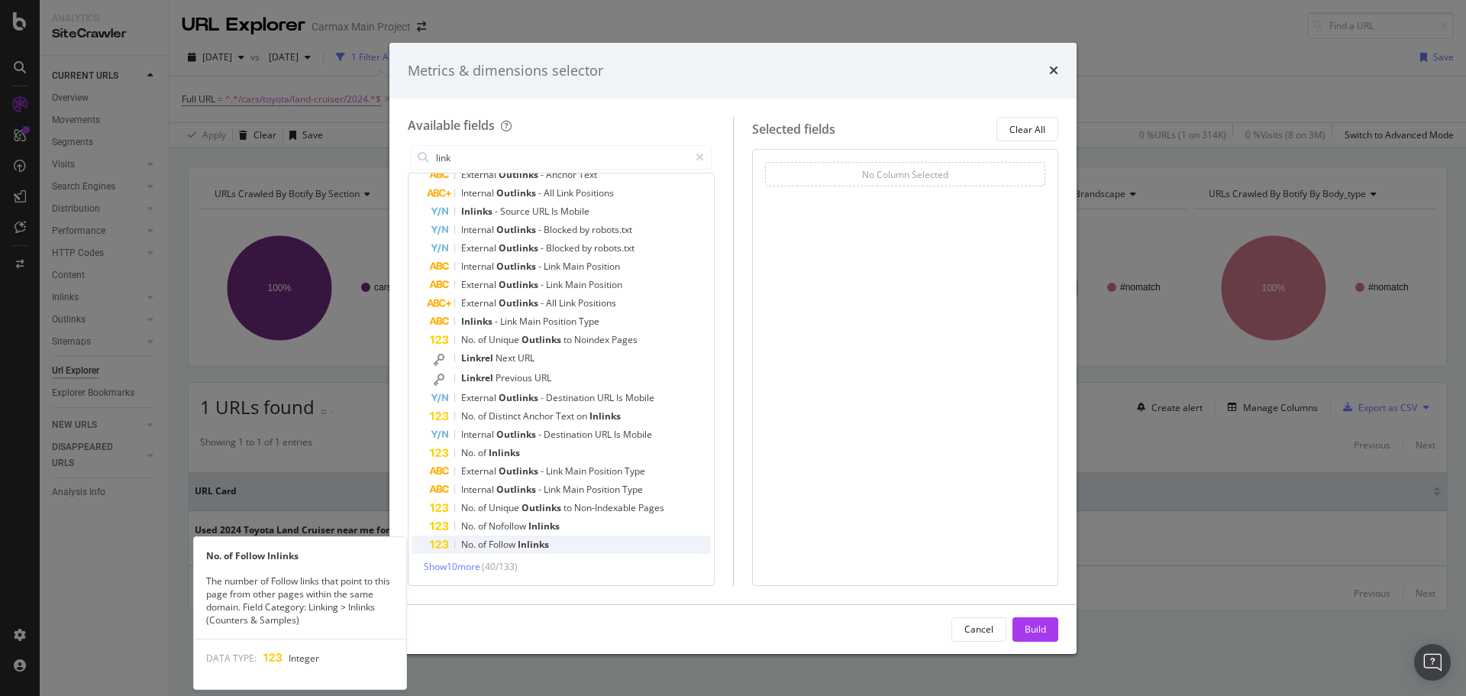
click at [497, 545] on span "Follow" at bounding box center [503, 544] width 29 height 13
click at [532, 541] on span "Inlinks" at bounding box center [533, 544] width 31 height 13
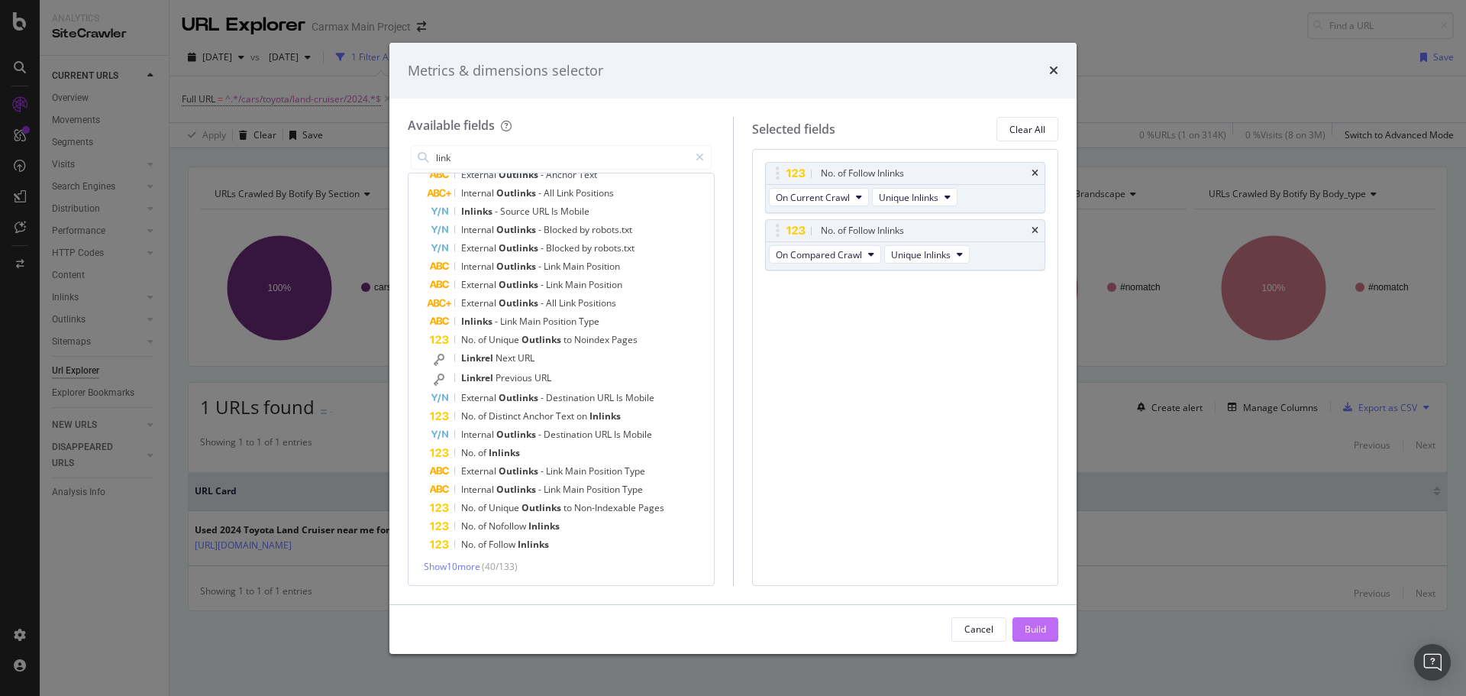
click at [1046, 628] on div "Build" at bounding box center [1035, 628] width 21 height 13
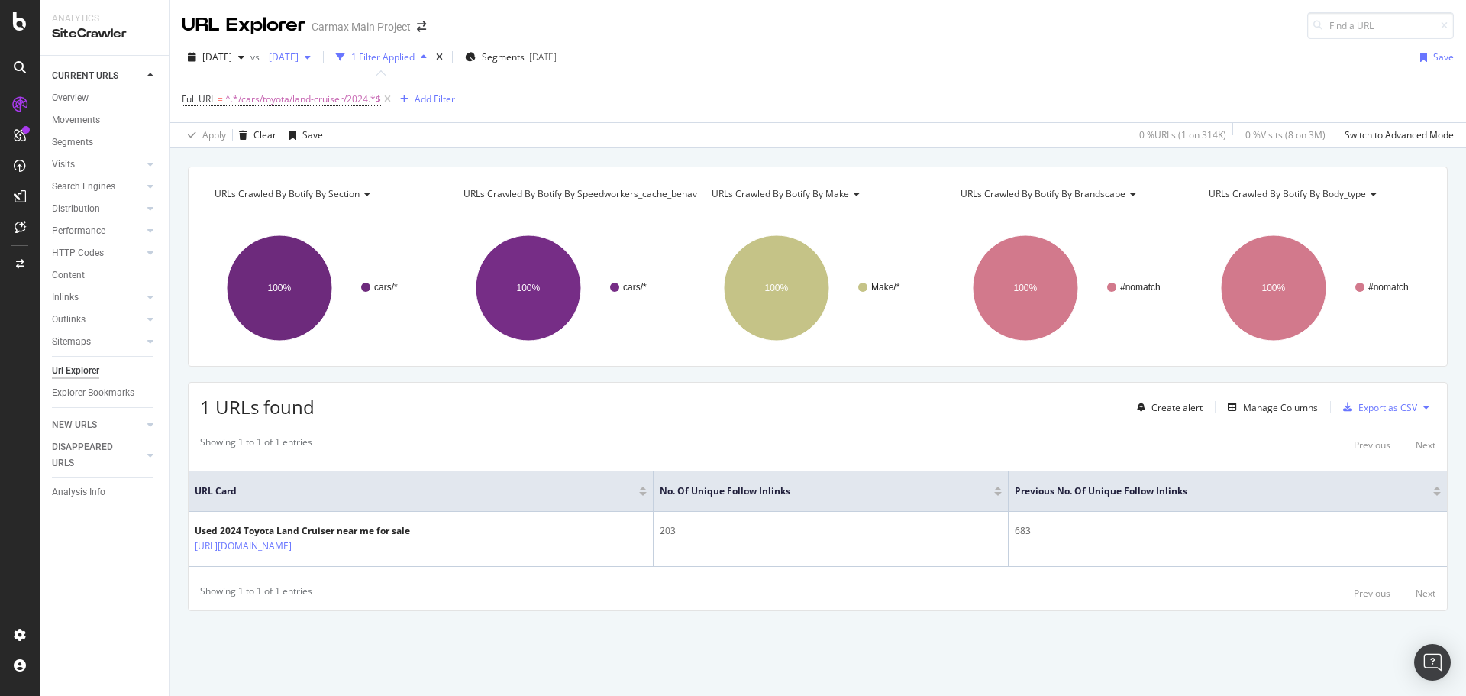
click at [299, 60] on span "[DATE]" at bounding box center [281, 56] width 36 height 13
click at [354, 150] on div "[DATE] 480K URLs" at bounding box center [378, 141] width 184 height 22
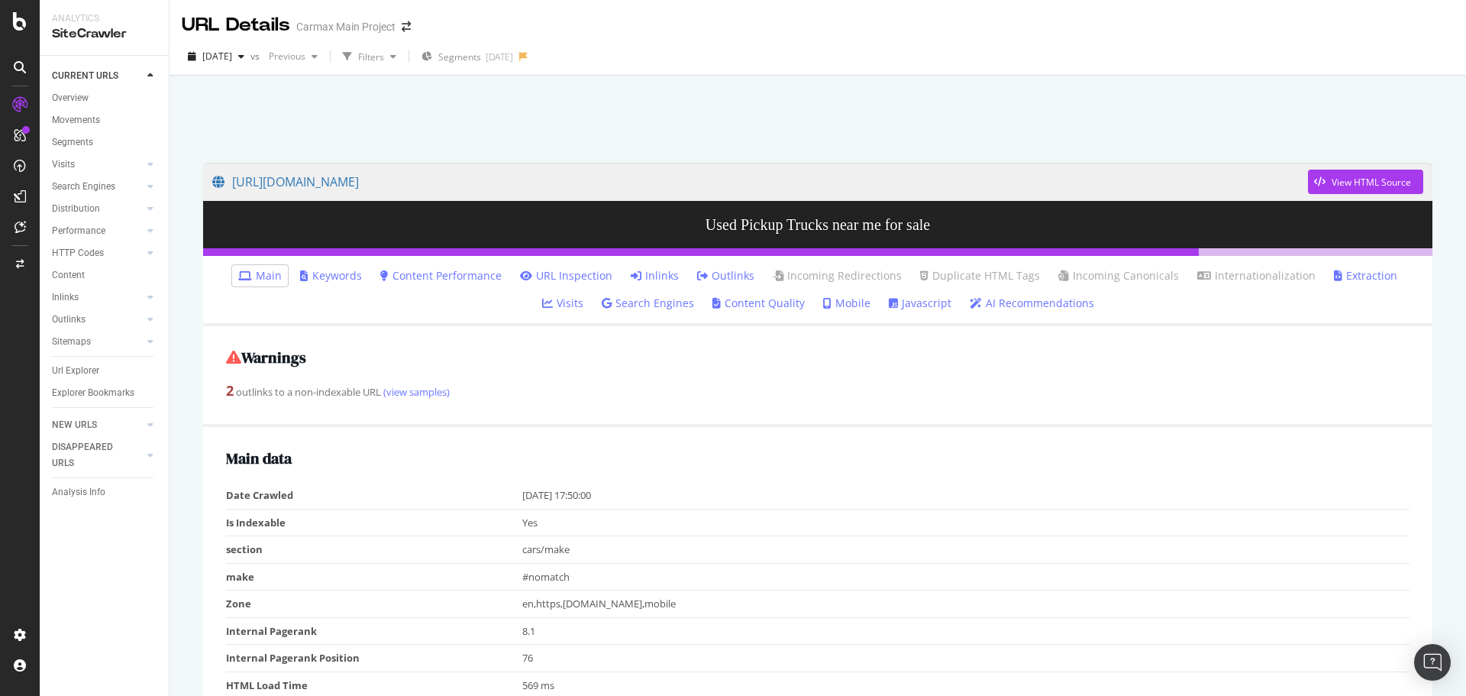
scroll to position [573, 0]
